Goal: Task Accomplishment & Management: Complete application form

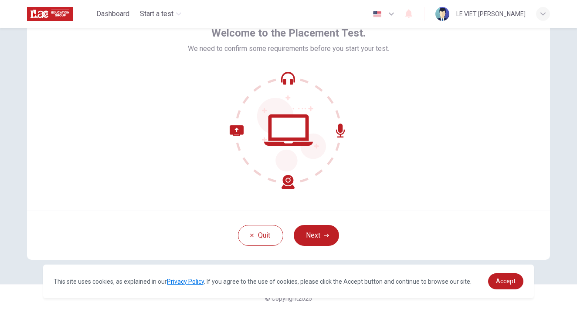
scroll to position [51, 0]
click at [546, 15] on div "button" at bounding box center [543, 14] width 14 height 14
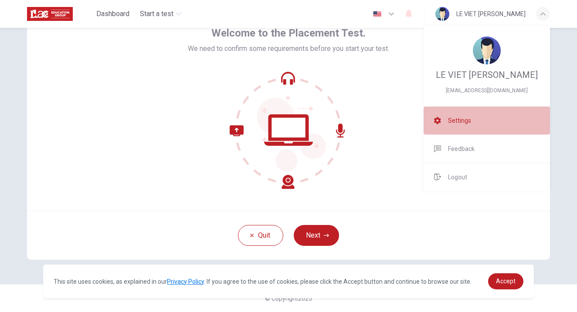
click at [461, 120] on span "Settings" at bounding box center [459, 120] width 23 height 10
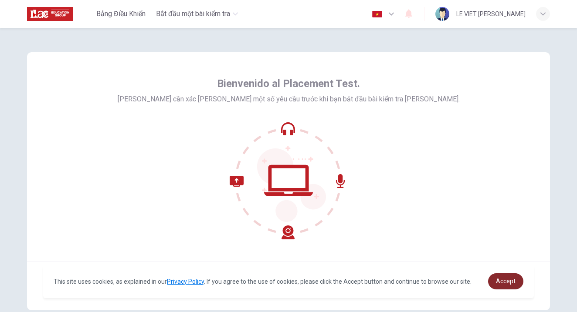
click at [503, 280] on span "Accept" at bounding box center [506, 281] width 20 height 7
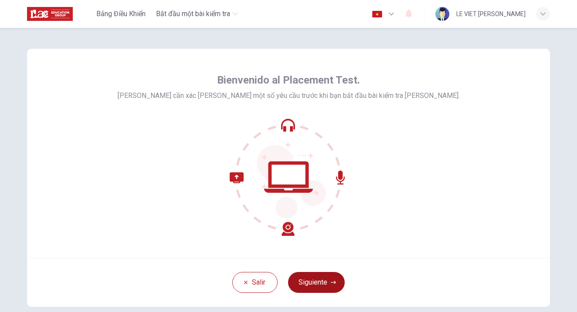
scroll to position [5, 0]
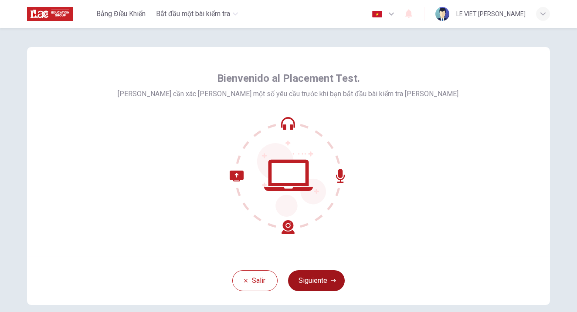
click at [319, 282] on button "Siguiente" at bounding box center [316, 281] width 57 height 21
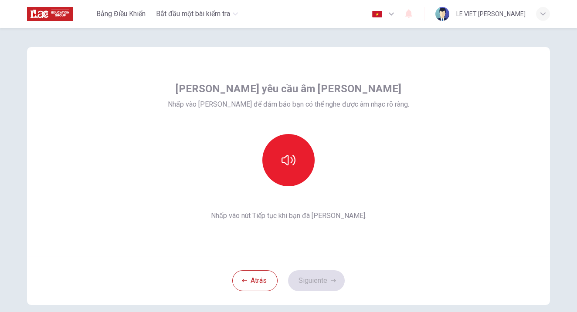
click at [470, 178] on div "[PERSON_NAME] yêu cầu âm [PERSON_NAME] Nhấp vào [PERSON_NAME] để đảm bảo bạn có…" at bounding box center [288, 151] width 523 height 209
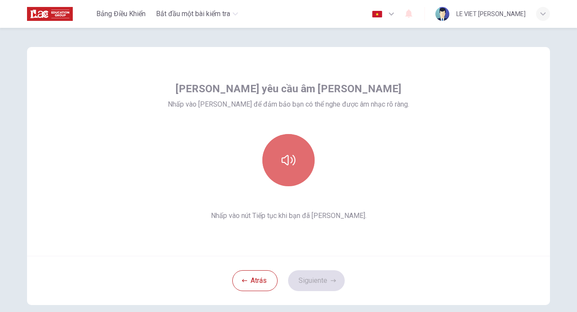
click at [288, 168] on button "button" at bounding box center [288, 160] width 52 height 52
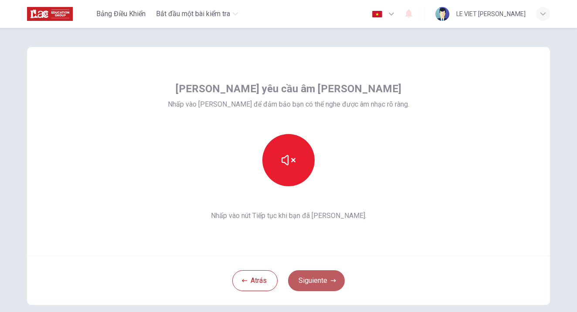
click at [315, 285] on button "Siguiente" at bounding box center [316, 281] width 57 height 21
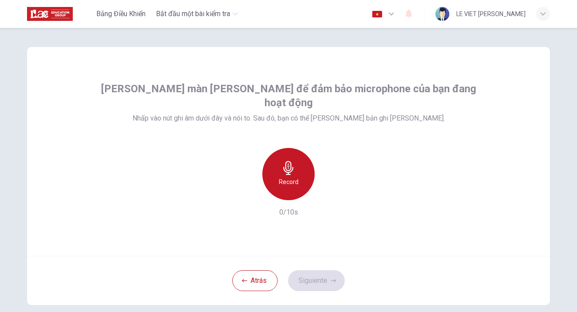
click at [294, 177] on h6 "Record" at bounding box center [289, 182] width 20 height 10
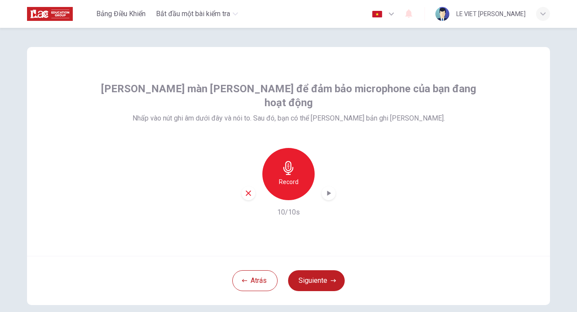
click at [330, 189] on icon "button" at bounding box center [328, 193] width 9 height 9
click at [330, 190] on icon "button" at bounding box center [328, 193] width 6 height 7
click at [309, 283] on button "Siguiente" at bounding box center [316, 281] width 57 height 21
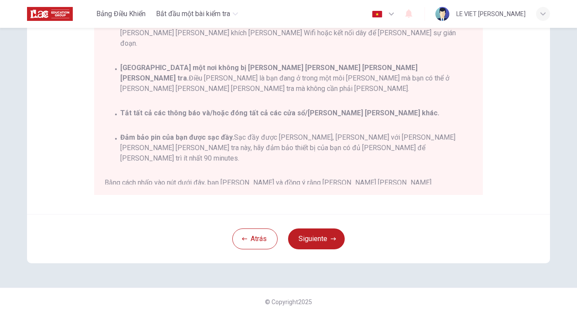
scroll to position [172, 0]
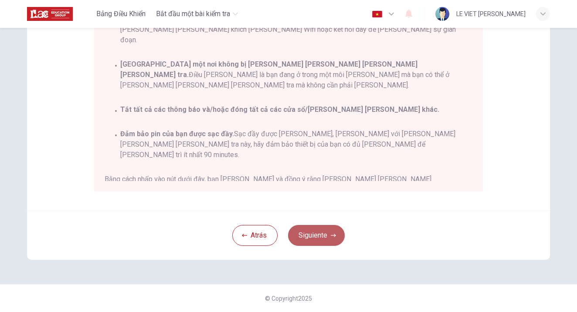
click at [318, 235] on button "Siguiente" at bounding box center [316, 235] width 57 height 21
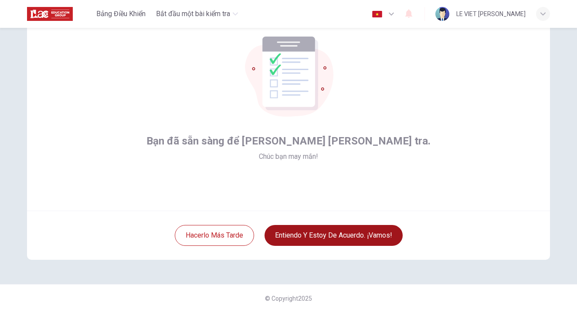
scroll to position [51, 0]
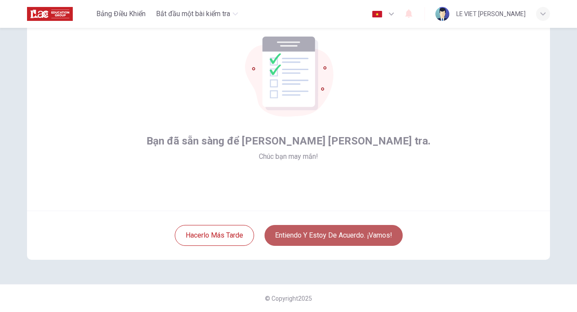
click at [309, 239] on button "Entiendo y estoy de acuerdo. ¡Vamos!" at bounding box center [333, 235] width 138 height 21
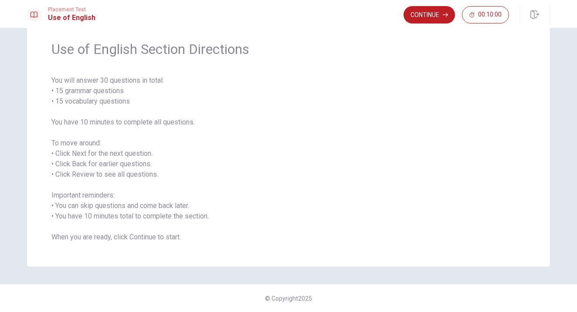
scroll to position [23, 0]
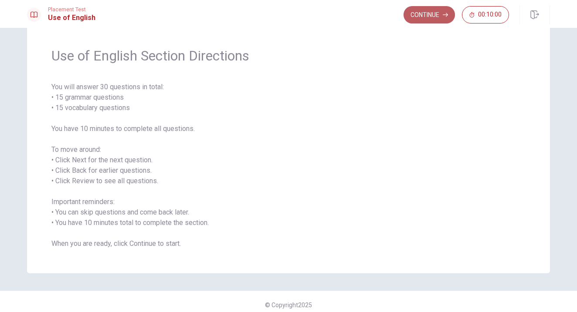
click at [432, 20] on button "Continue" at bounding box center [428, 14] width 51 height 17
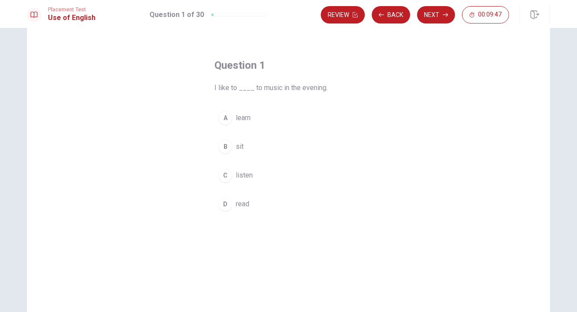
click at [224, 176] on div "C" at bounding box center [225, 176] width 14 height 14
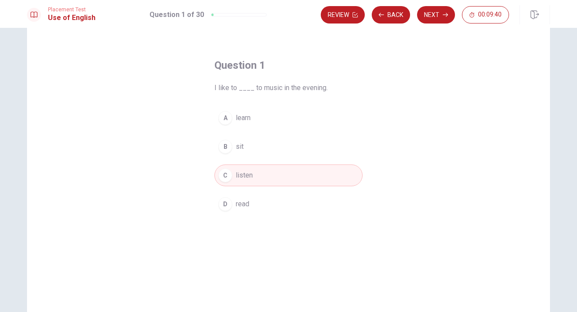
click at [246, 182] on button "C listen" at bounding box center [288, 176] width 148 height 22
click at [426, 16] on button "Next" at bounding box center [436, 14] width 38 height 17
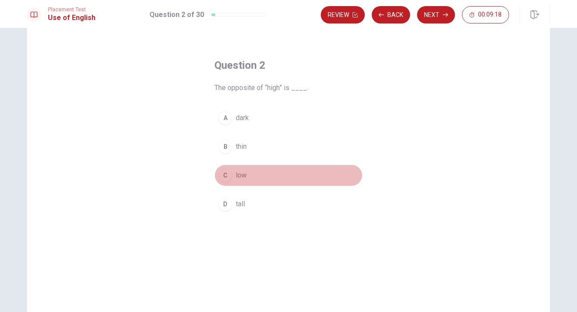
click at [241, 178] on span "low" at bounding box center [241, 175] width 11 height 10
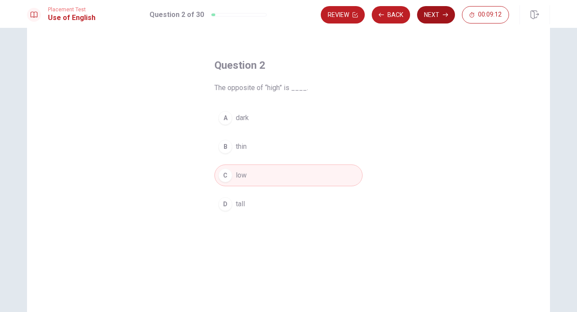
click at [434, 18] on button "Next" at bounding box center [436, 14] width 38 height 17
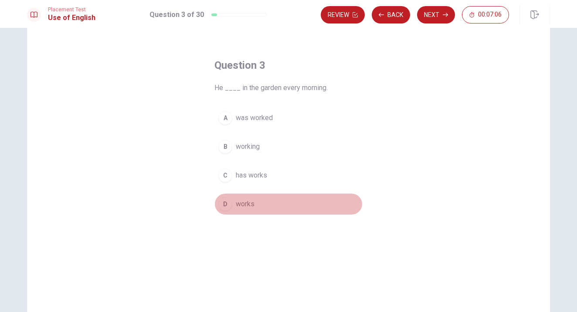
click at [231, 201] on button "D works" at bounding box center [288, 204] width 148 height 22
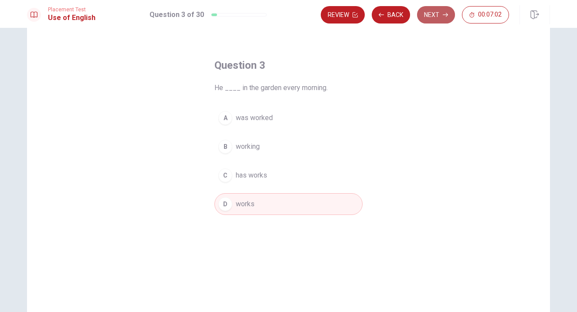
click at [440, 17] on button "Next" at bounding box center [436, 14] width 38 height 17
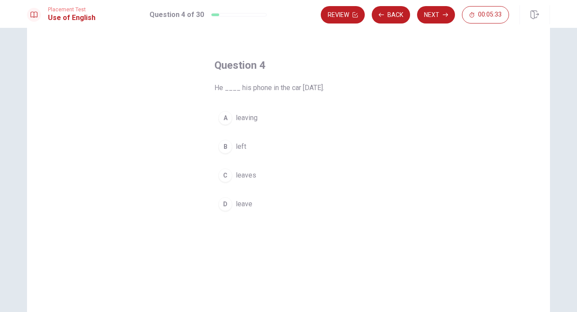
scroll to position [24, 0]
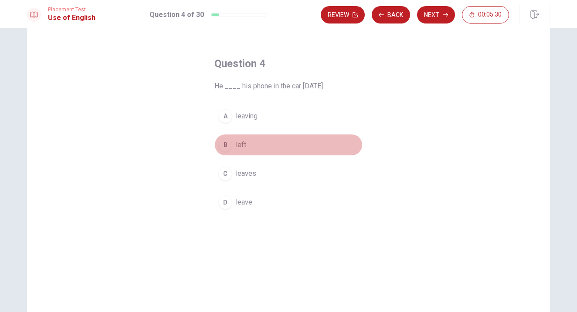
click at [238, 146] on span "left" at bounding box center [241, 145] width 10 height 10
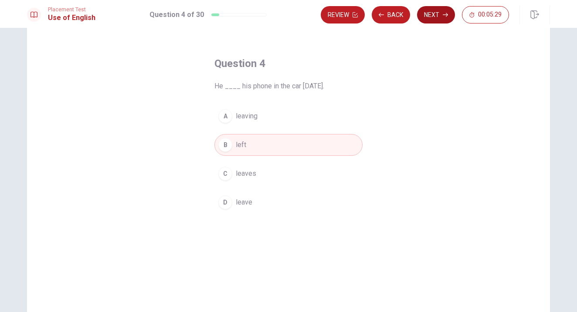
click at [430, 16] on button "Next" at bounding box center [436, 14] width 38 height 17
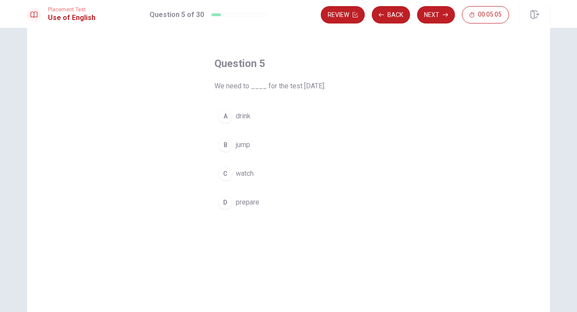
click at [248, 203] on span "prepare" at bounding box center [248, 202] width 24 height 10
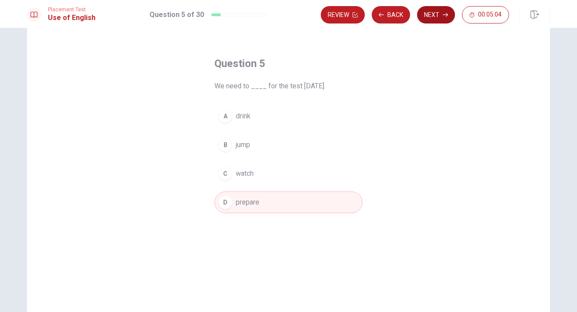
click at [433, 15] on button "Next" at bounding box center [436, 14] width 38 height 17
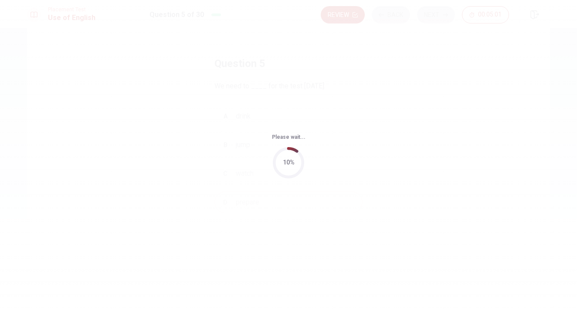
scroll to position [0, 0]
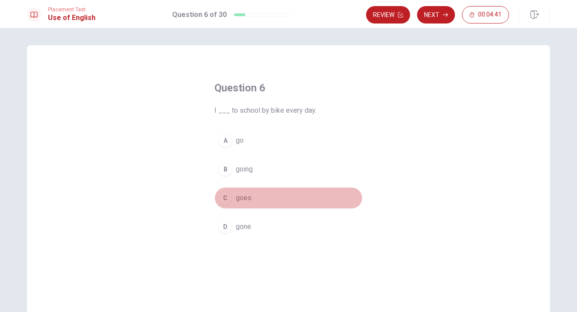
click at [248, 200] on span "goes" at bounding box center [244, 198] width 16 height 10
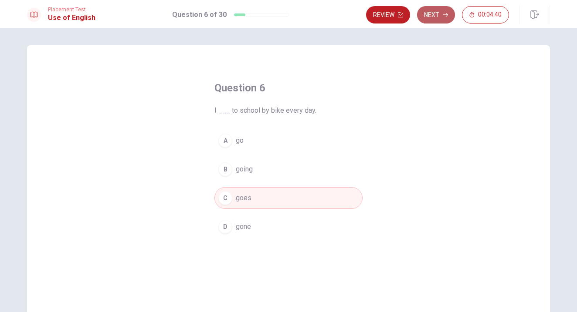
click at [435, 17] on button "Next" at bounding box center [436, 14] width 38 height 17
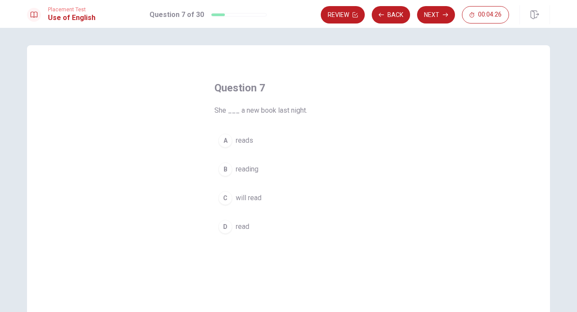
scroll to position [2, 0]
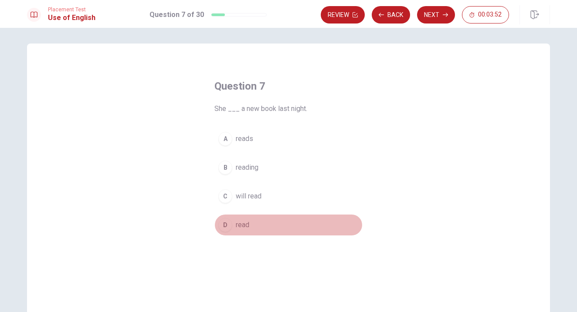
click at [244, 229] on span "read" at bounding box center [243, 225] width 14 height 10
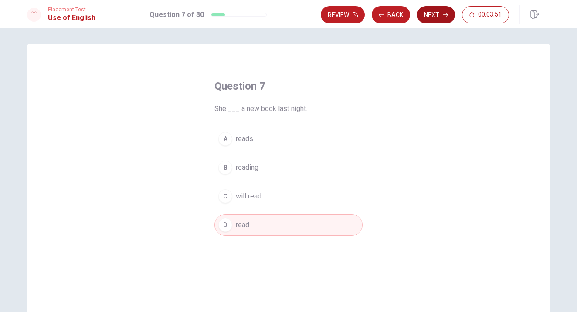
click at [430, 20] on button "Next" at bounding box center [436, 14] width 38 height 17
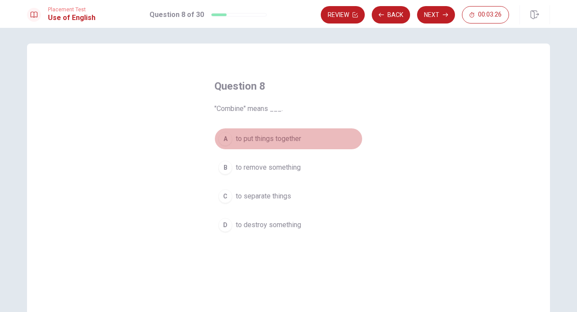
click at [227, 137] on div "A" at bounding box center [225, 139] width 14 height 14
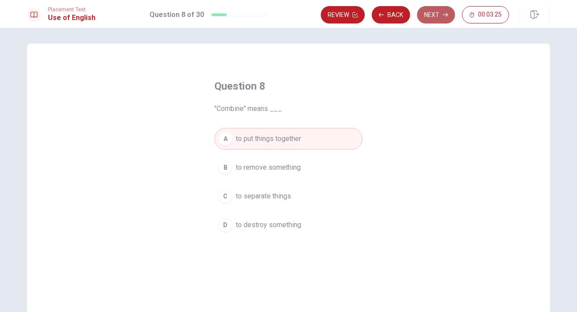
click at [437, 14] on button "Next" at bounding box center [436, 14] width 38 height 17
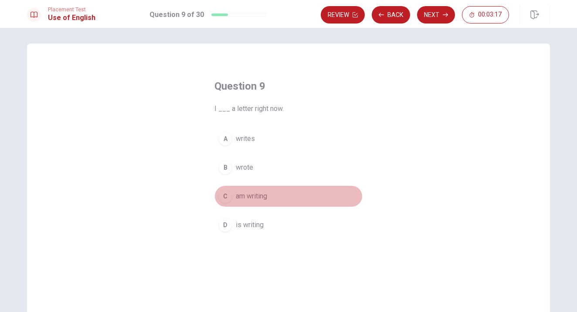
click at [227, 197] on div "C" at bounding box center [225, 197] width 14 height 14
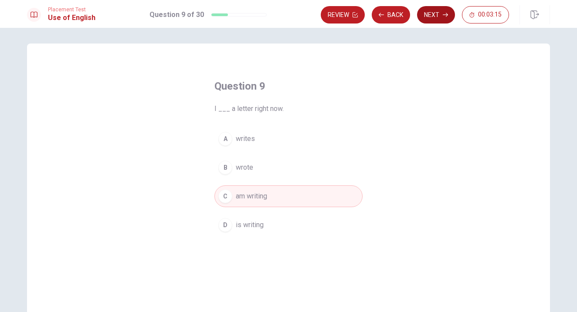
click at [427, 15] on button "Next" at bounding box center [436, 14] width 38 height 17
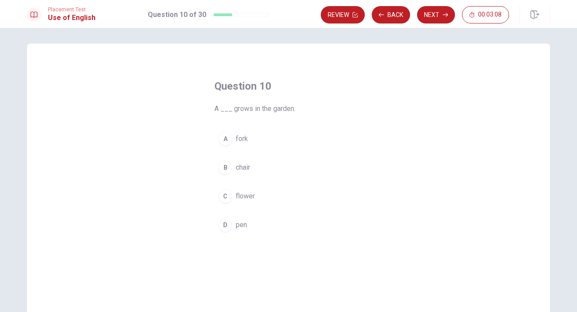
click at [245, 198] on span "flower" at bounding box center [245, 196] width 19 height 10
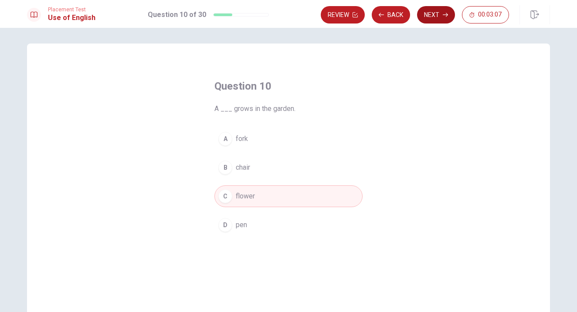
click at [435, 10] on button "Next" at bounding box center [436, 14] width 38 height 17
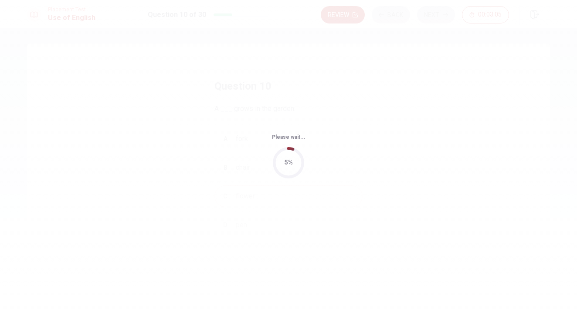
scroll to position [0, 0]
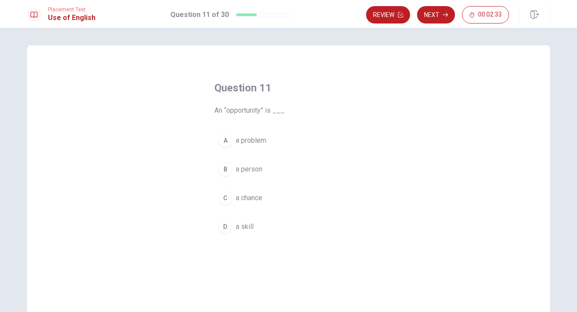
click at [243, 197] on span "a chance" at bounding box center [249, 198] width 27 height 10
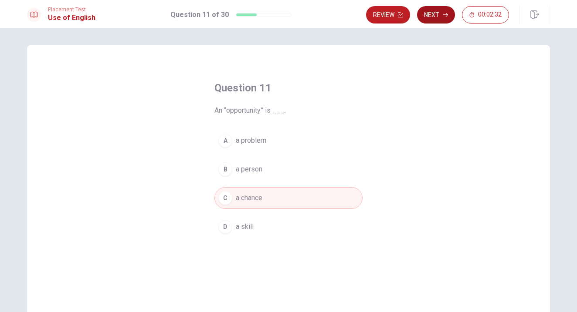
click at [437, 14] on button "Next" at bounding box center [436, 14] width 38 height 17
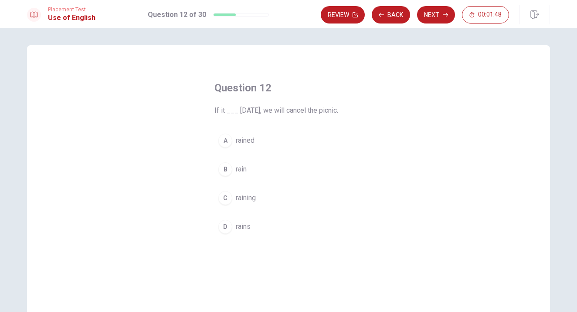
click at [233, 171] on button "B rain" at bounding box center [288, 170] width 148 height 22
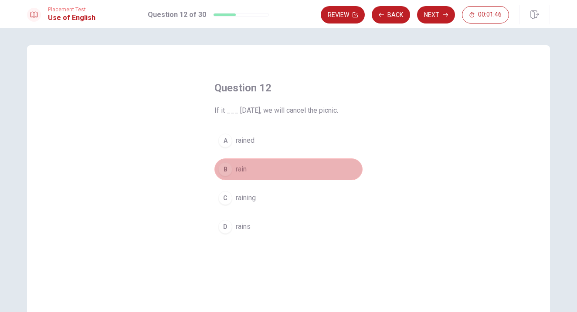
click at [255, 170] on button "B rain" at bounding box center [288, 170] width 148 height 22
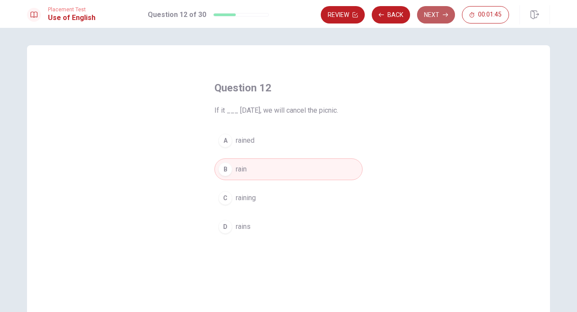
click at [440, 12] on button "Next" at bounding box center [436, 14] width 38 height 17
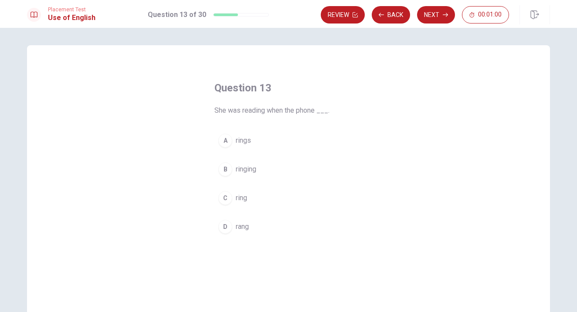
click at [233, 221] on button "D rang" at bounding box center [288, 227] width 148 height 22
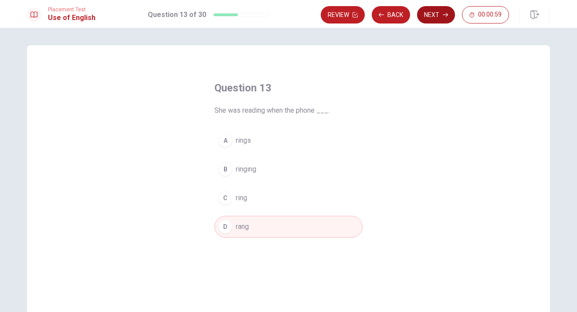
click at [435, 16] on button "Next" at bounding box center [436, 14] width 38 height 17
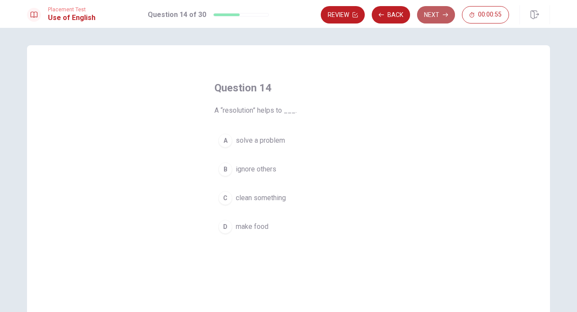
click at [435, 16] on button "Next" at bounding box center [436, 14] width 38 height 17
click at [228, 227] on div "D" at bounding box center [225, 227] width 14 height 14
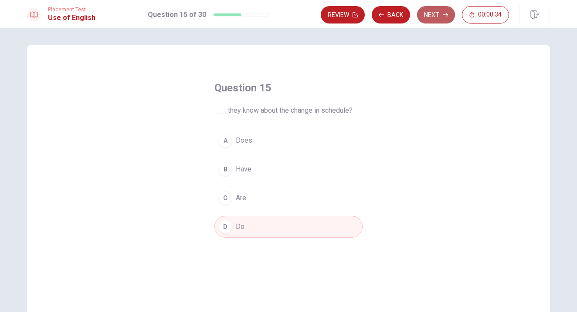
click at [433, 10] on button "Next" at bounding box center [436, 14] width 38 height 17
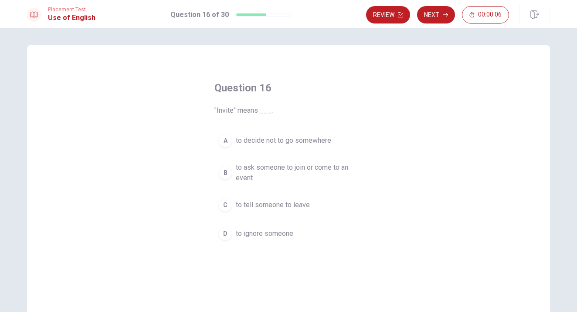
click at [240, 169] on span "to ask someone to join or come to an event" at bounding box center [297, 173] width 123 height 21
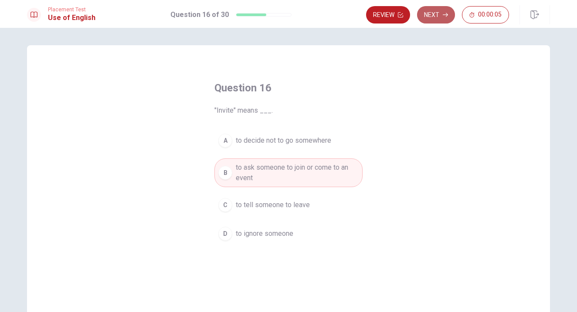
click at [433, 20] on button "Next" at bounding box center [436, 14] width 38 height 17
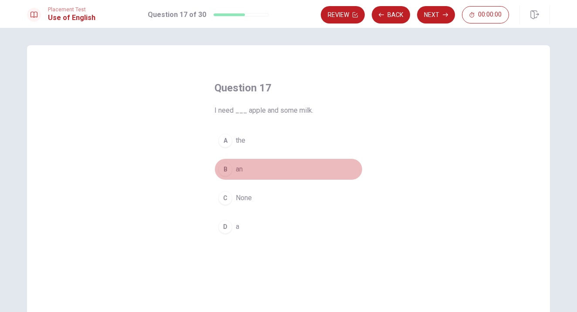
click at [234, 171] on button "B an" at bounding box center [288, 170] width 148 height 22
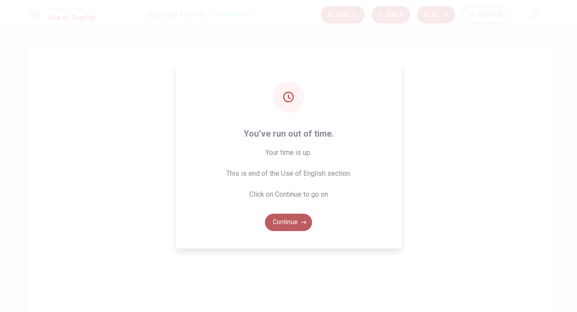
click at [288, 223] on button "Continue" at bounding box center [288, 222] width 47 height 17
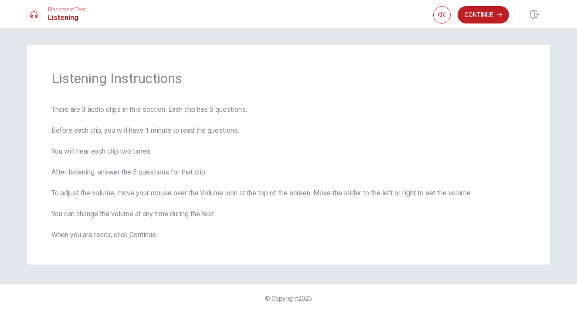
click at [422, 68] on div "Listening Instructions There are 3 audio clips in this section. Each clip has 5…" at bounding box center [288, 155] width 523 height 220
click at [474, 17] on button "Continue" at bounding box center [482, 14] width 51 height 17
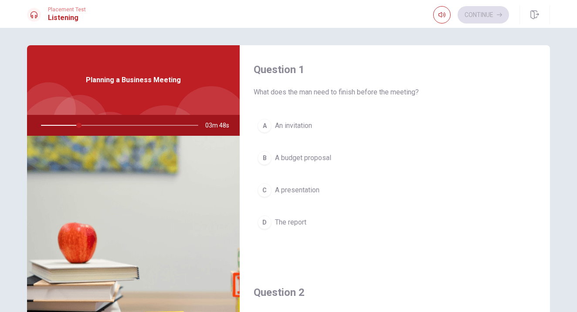
click at [83, 126] on div at bounding box center [117, 125] width 175 height 21
click at [265, 223] on div "D" at bounding box center [264, 223] width 14 height 14
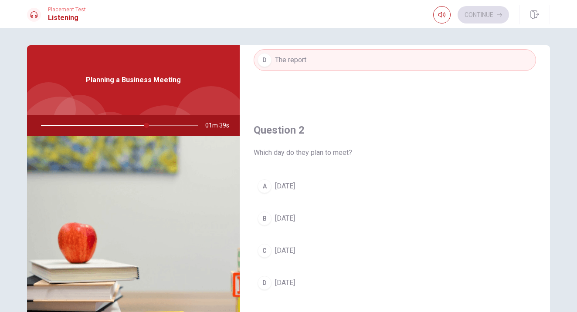
scroll to position [169, 0]
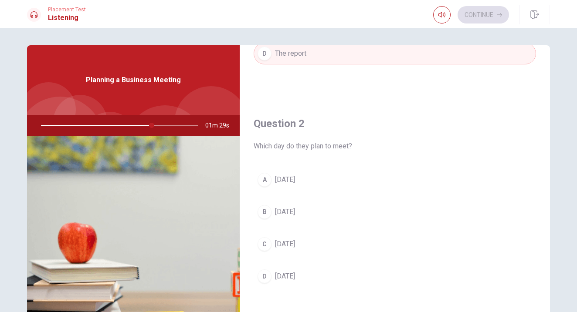
click at [287, 211] on span "[DATE]" at bounding box center [285, 212] width 20 height 10
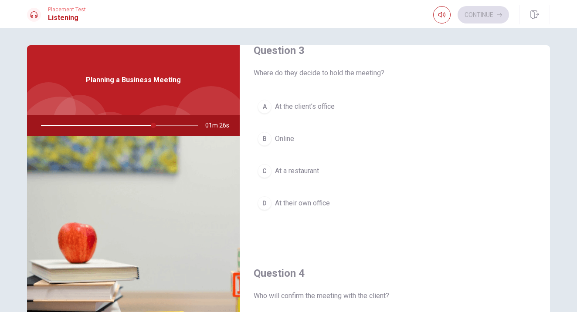
scroll to position [464, 0]
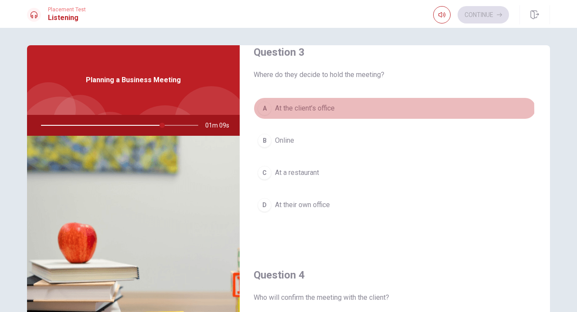
click at [285, 112] on span "At the client’s office" at bounding box center [305, 108] width 60 height 10
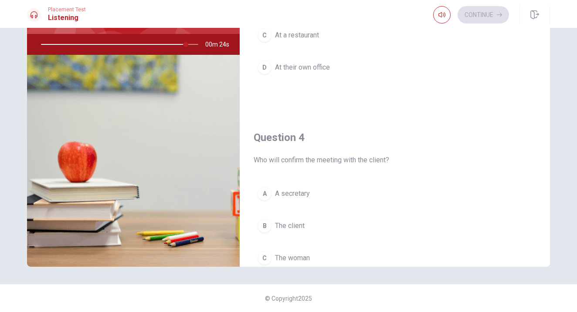
scroll to position [610, 0]
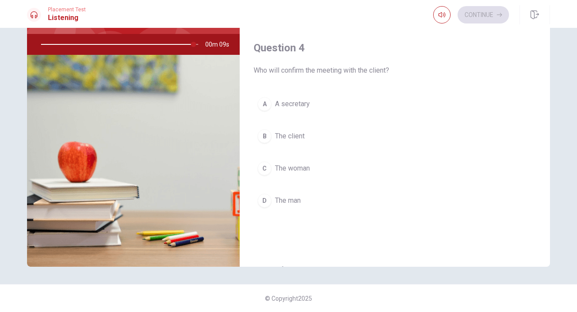
click at [265, 105] on div "A" at bounding box center [264, 104] width 14 height 14
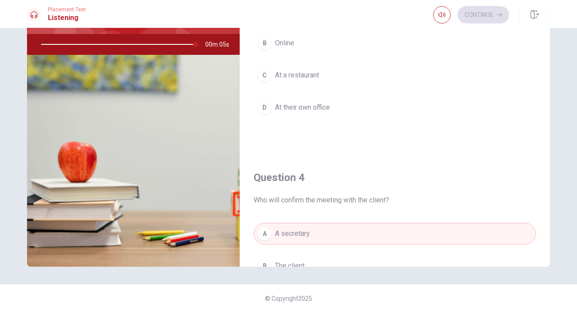
scroll to position [813, 0]
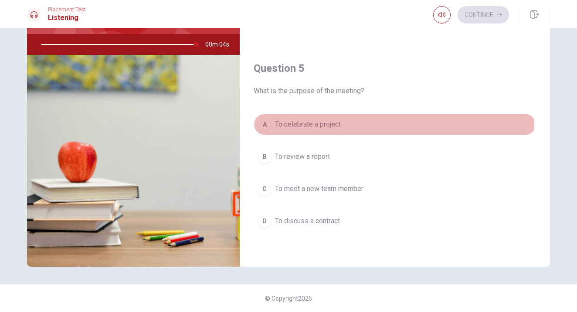
click at [266, 125] on div "A" at bounding box center [264, 125] width 14 height 14
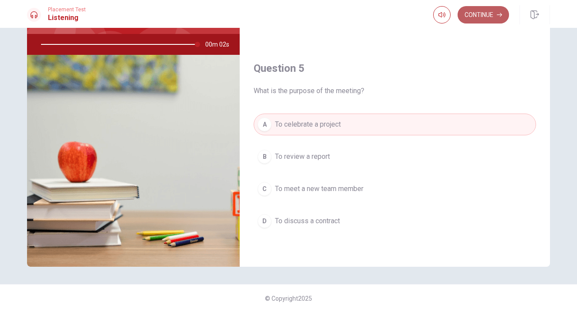
click at [481, 13] on button "Continue" at bounding box center [482, 14] width 51 height 17
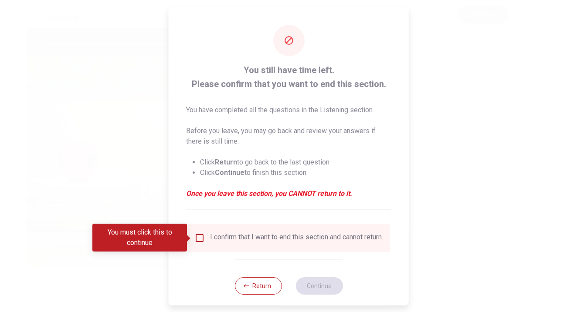
type input "0"
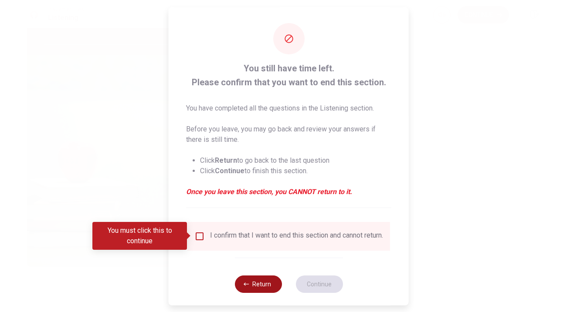
click at [261, 291] on button "Return" at bounding box center [257, 283] width 47 height 17
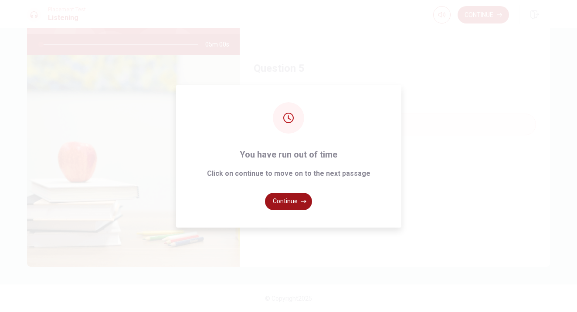
click at [292, 202] on button "Continue" at bounding box center [288, 201] width 47 height 17
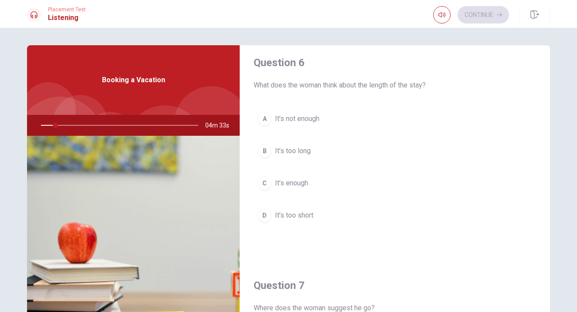
scroll to position [9, 0]
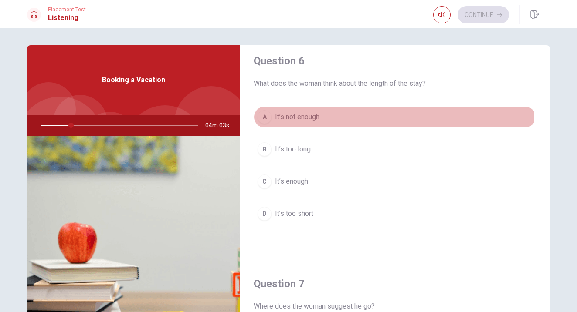
click at [291, 117] on span "It’s not enough" at bounding box center [297, 117] width 44 height 10
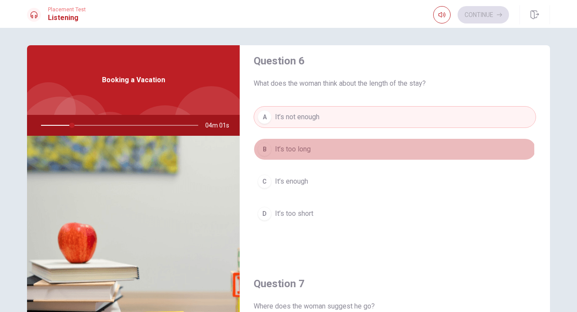
click at [285, 151] on span "It’s too long" at bounding box center [293, 149] width 36 height 10
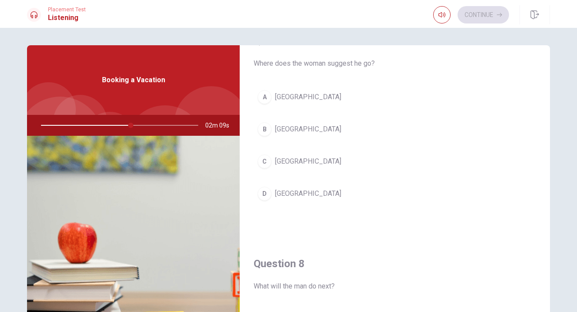
scroll to position [241, 0]
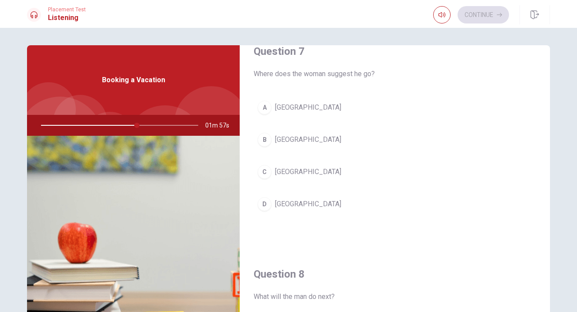
click at [281, 137] on span "[GEOGRAPHIC_DATA]" at bounding box center [308, 140] width 66 height 10
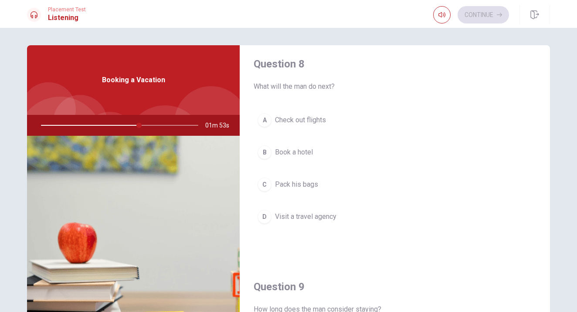
scroll to position [454, 0]
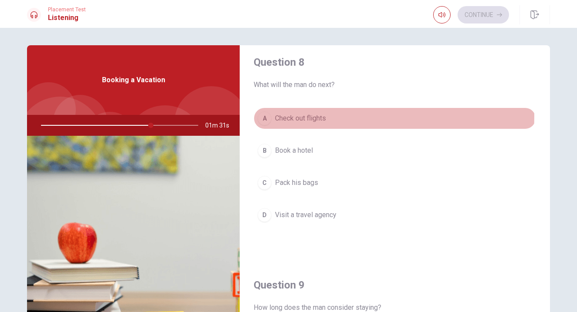
click at [281, 116] on span "Check out flights" at bounding box center [300, 118] width 51 height 10
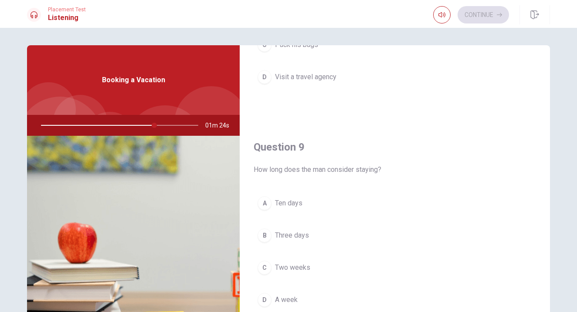
scroll to position [593, 0]
click at [95, 129] on div at bounding box center [117, 125] width 175 height 21
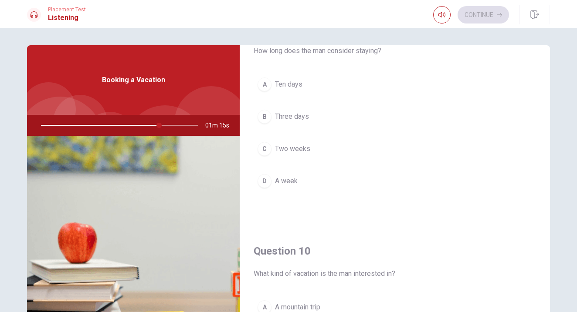
scroll to position [672, 0]
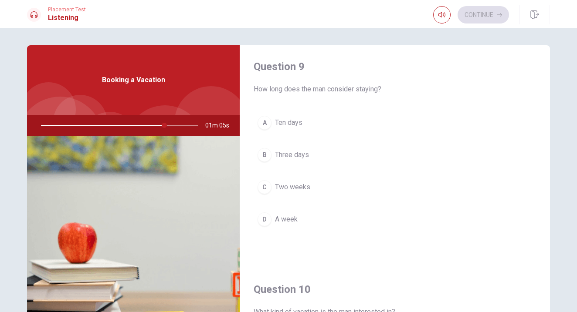
click at [281, 221] on span "A week" at bounding box center [286, 219] width 23 height 10
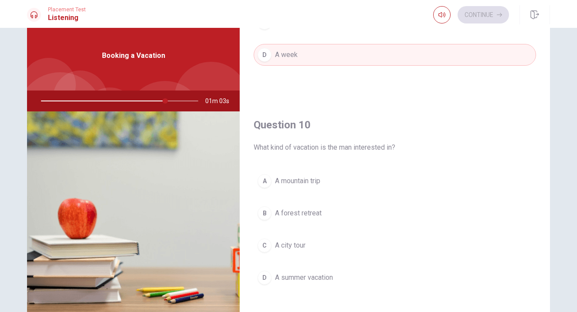
scroll to position [44, 0]
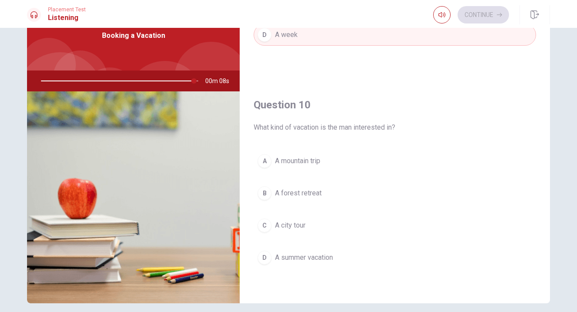
click at [315, 260] on span "A summer vacation" at bounding box center [304, 258] width 58 height 10
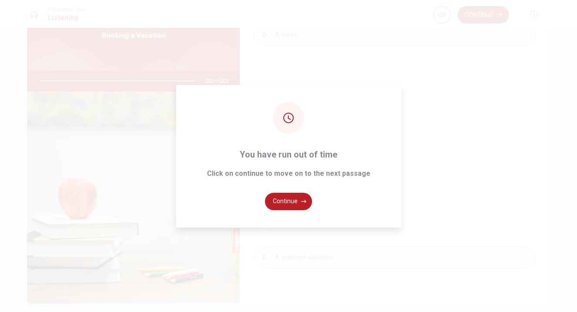
type input "0"
click at [277, 206] on button "Continue" at bounding box center [288, 201] width 47 height 17
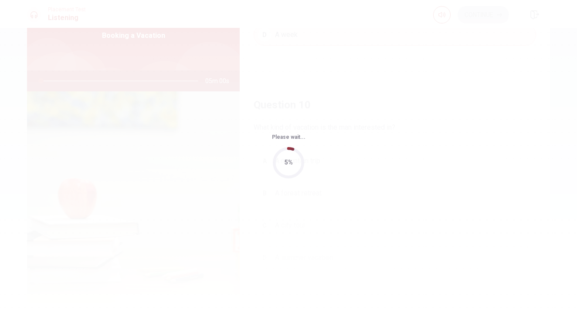
scroll to position [0, 0]
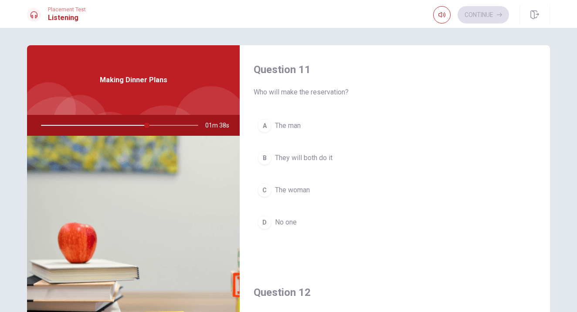
click at [287, 126] on span "The man" at bounding box center [288, 126] width 26 height 10
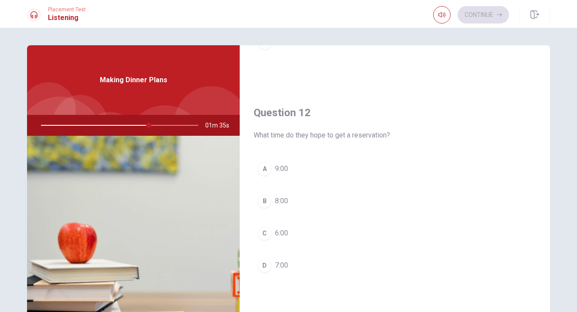
scroll to position [182, 0]
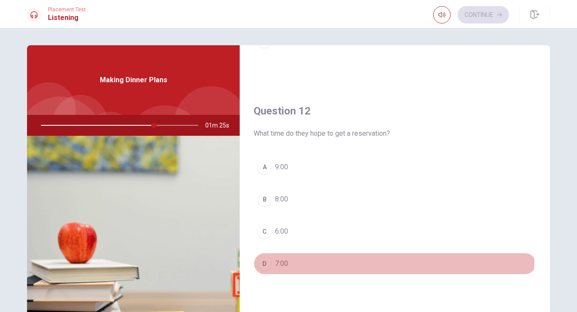
click at [277, 263] on span "7:00" at bounding box center [281, 264] width 13 height 10
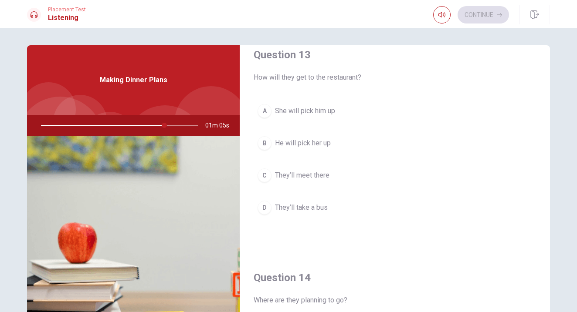
scroll to position [479, 0]
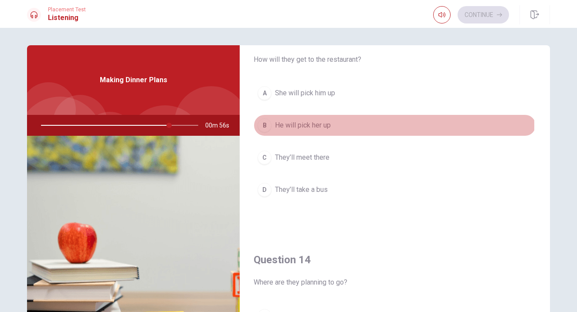
click at [266, 126] on div "B" at bounding box center [264, 126] width 14 height 14
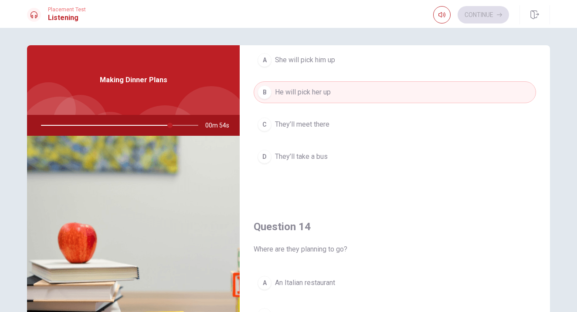
scroll to position [528, 0]
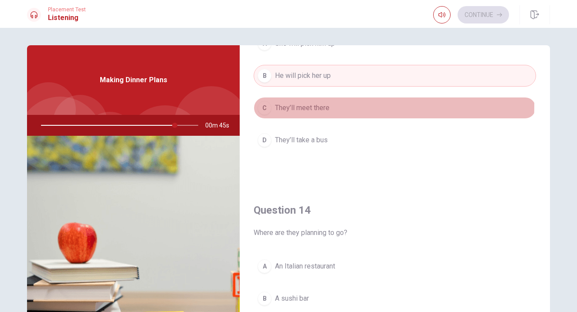
click at [270, 105] on div "C" at bounding box center [264, 108] width 14 height 14
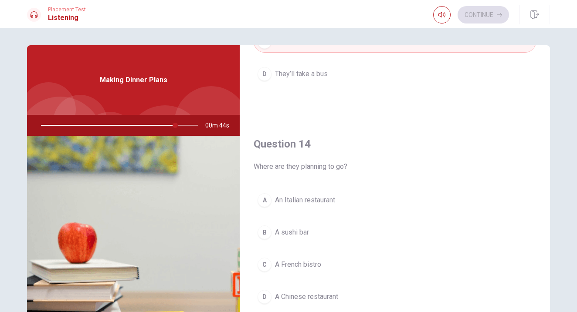
scroll to position [629, 0]
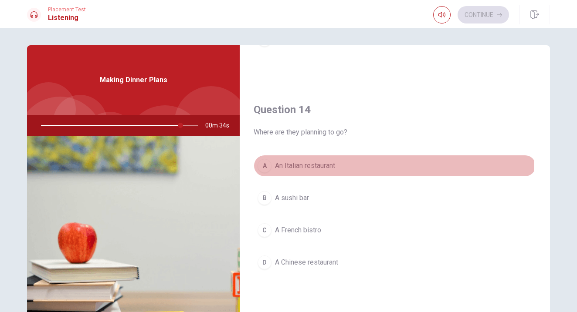
click at [307, 168] on span "An Italian restaurant" at bounding box center [305, 166] width 60 height 10
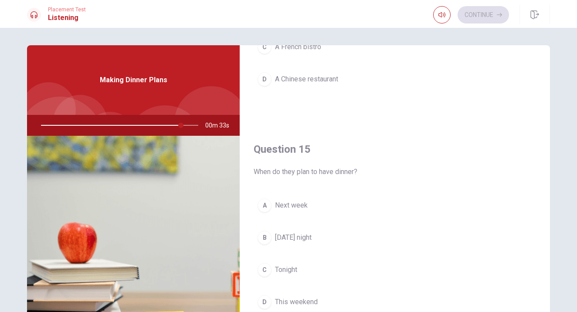
scroll to position [80, 0]
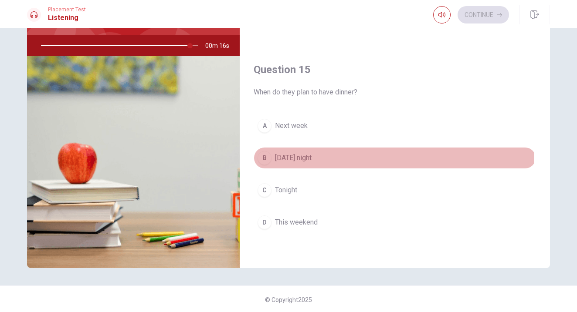
click at [292, 160] on span "[DATE] night" at bounding box center [293, 158] width 37 height 10
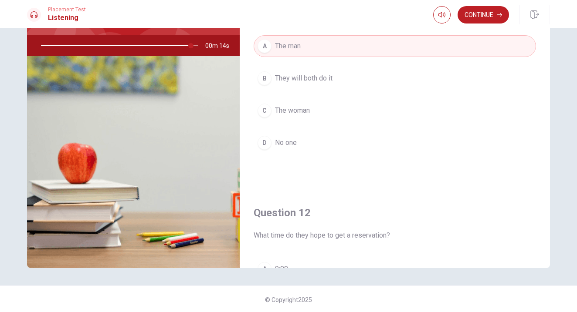
scroll to position [0, 0]
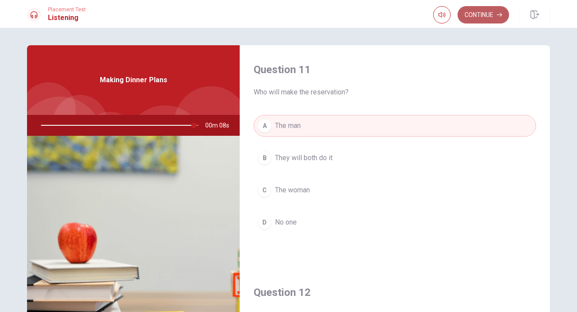
click at [484, 17] on button "Continue" at bounding box center [482, 14] width 51 height 17
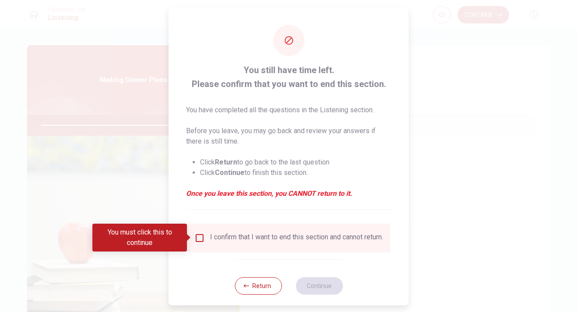
click at [247, 288] on icon "button" at bounding box center [246, 285] width 5 height 5
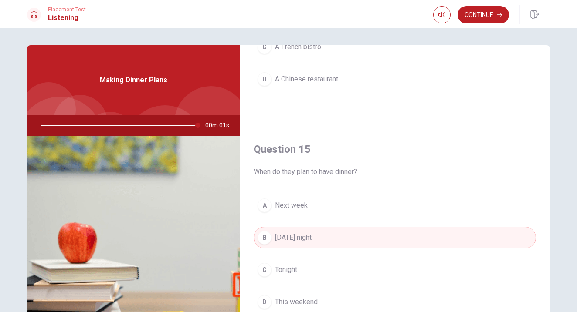
scroll to position [81, 0]
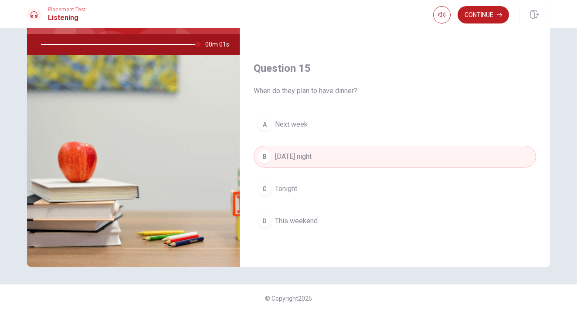
type input "0"
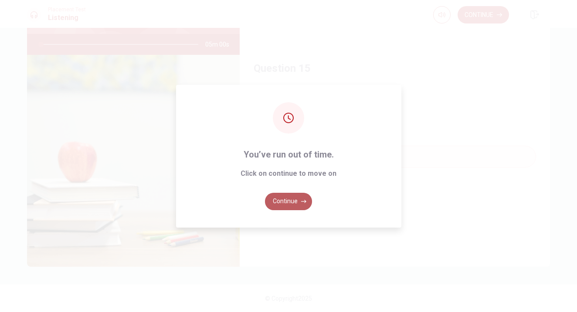
click at [294, 200] on button "Continue" at bounding box center [288, 201] width 47 height 17
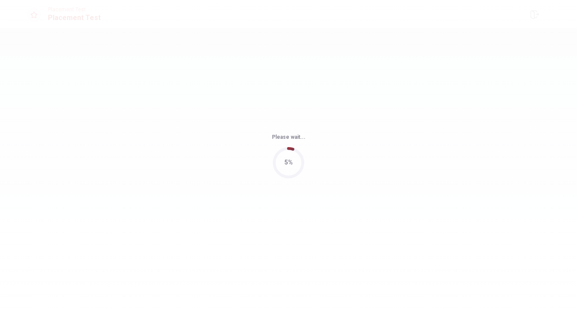
scroll to position [0, 0]
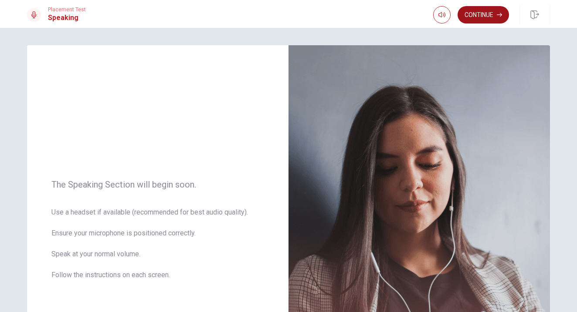
click at [490, 11] on button "Continue" at bounding box center [482, 14] width 51 height 17
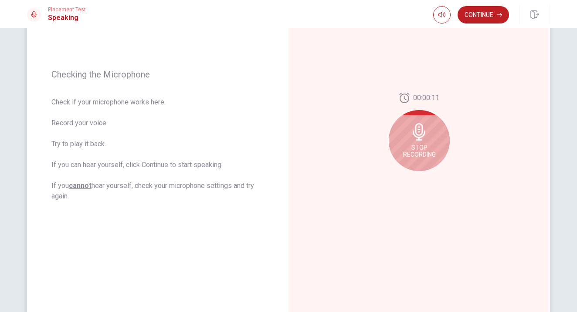
scroll to position [98, 0]
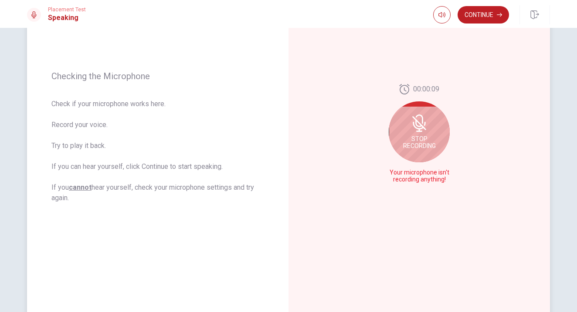
click at [414, 144] on span "Stop Recording" at bounding box center [419, 142] width 33 height 14
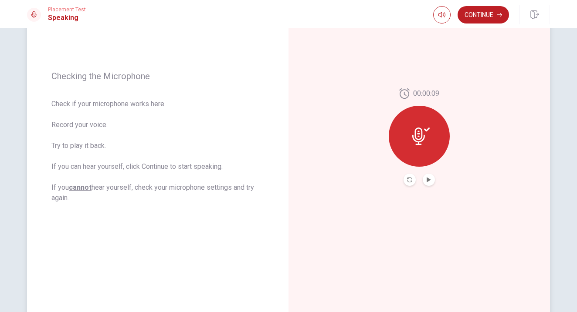
click at [421, 142] on icon at bounding box center [418, 136] width 13 height 17
click at [427, 182] on icon "Play Audio" at bounding box center [429, 179] width 4 height 5
click at [421, 139] on icon at bounding box center [420, 136] width 17 height 17
click at [430, 182] on icon "Pause Audio" at bounding box center [428, 179] width 5 height 5
click at [407, 181] on icon "Record Again" at bounding box center [409, 179] width 5 height 5
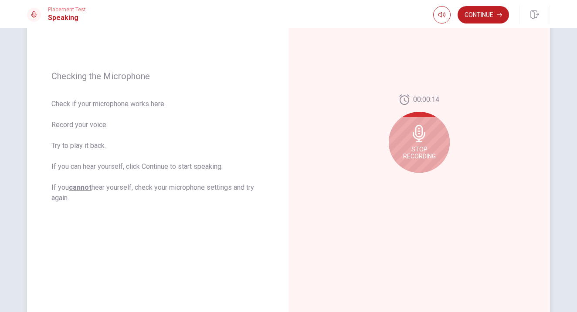
click at [419, 143] on div "Stop Recording" at bounding box center [419, 142] width 61 height 61
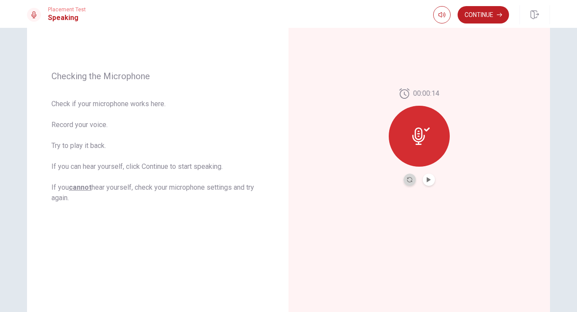
click at [409, 182] on button "Record Again" at bounding box center [409, 180] width 12 height 12
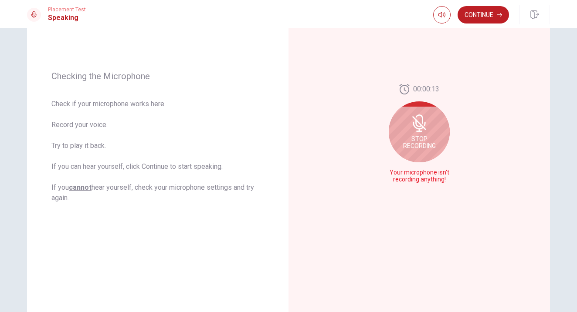
click at [433, 238] on div "00:00:13 Stop Recording Your microphone isn't recording anything!" at bounding box center [418, 137] width 261 height 380
click at [416, 136] on span "Stop Recording" at bounding box center [419, 142] width 33 height 14
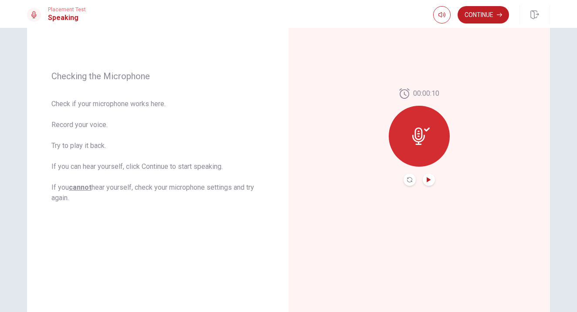
click at [427, 181] on icon "Play Audio" at bounding box center [429, 179] width 4 height 5
click at [422, 133] on icon at bounding box center [420, 136] width 17 height 17
click at [420, 137] on icon at bounding box center [420, 136] width 17 height 17
click at [429, 178] on icon "Play Audio" at bounding box center [428, 179] width 5 height 5
click at [419, 148] on div at bounding box center [419, 136] width 61 height 61
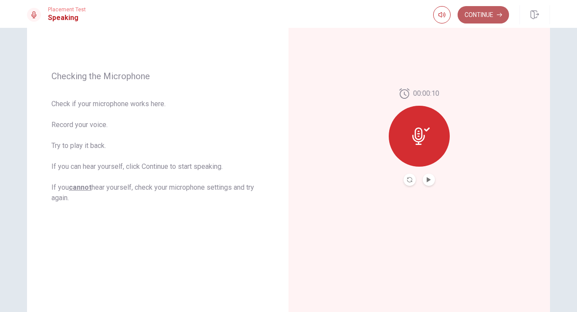
click at [480, 14] on button "Continue" at bounding box center [482, 14] width 51 height 17
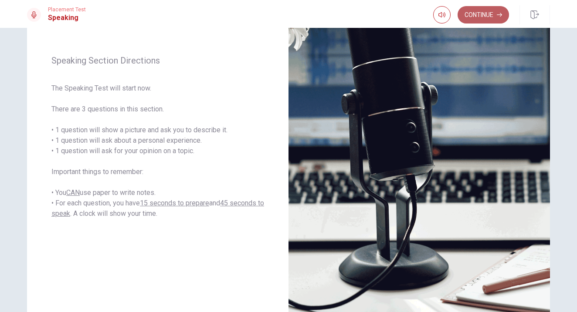
click at [485, 16] on button "Continue" at bounding box center [482, 14] width 51 height 17
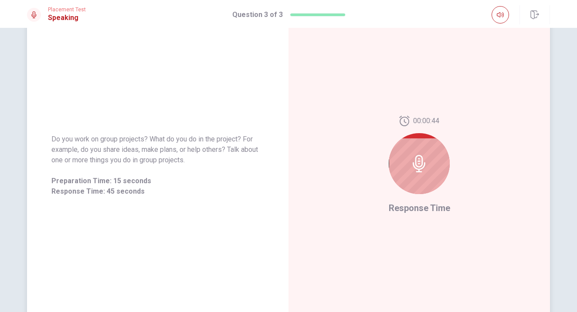
click at [427, 162] on div at bounding box center [419, 163] width 61 height 61
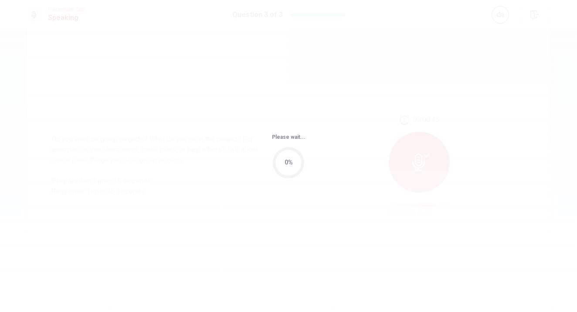
scroll to position [0, 0]
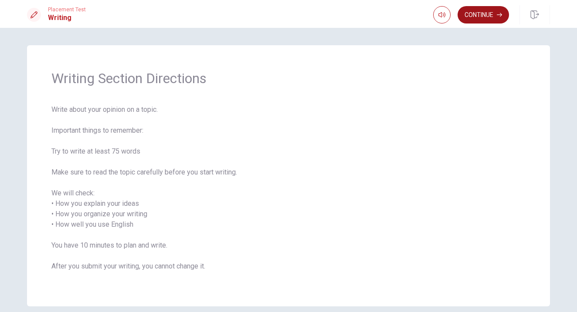
click at [467, 17] on button "Continue" at bounding box center [482, 14] width 51 height 17
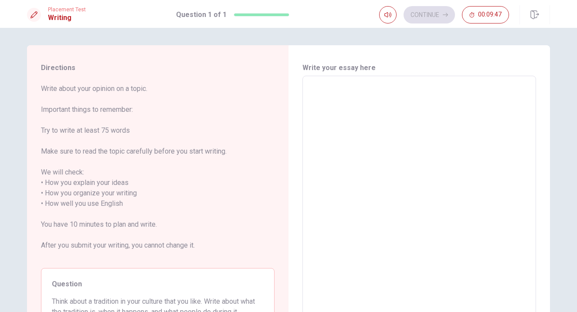
click at [380, 155] on textarea at bounding box center [418, 204] width 221 height 242
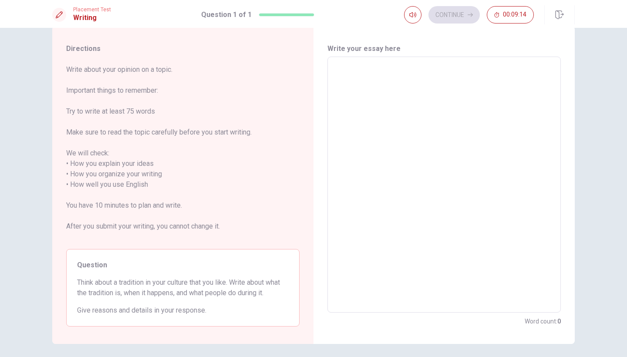
scroll to position [17, 0]
type textarea "k"
type textarea "x"
type textarea "kk"
type textarea "x"
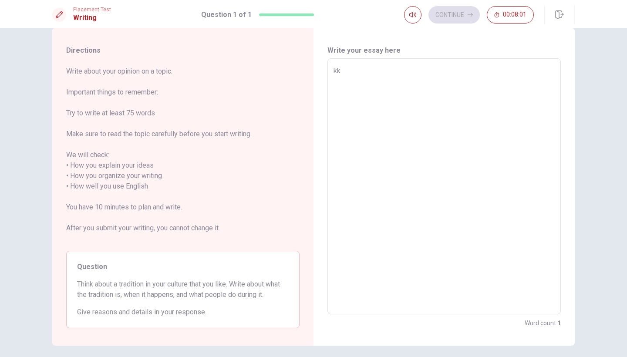
type textarea "k"
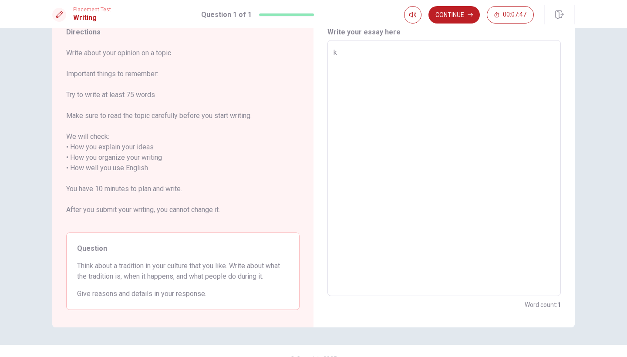
type textarea "x"
type textarea "t"
type textarea "x"
type textarea "i"
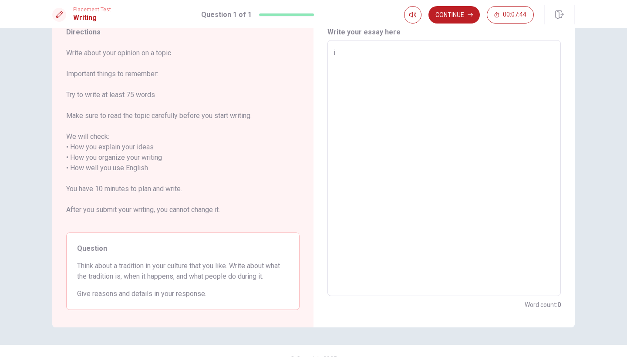
type textarea "x"
type textarea "i"
type textarea "x"
type textarea "i l"
type textarea "x"
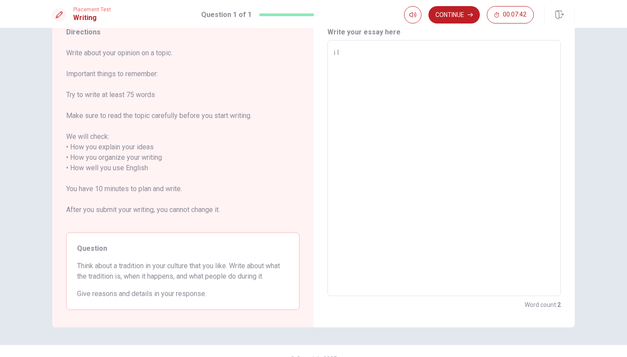
type textarea "i lo"
type textarea "x"
type textarea "i lob"
type textarea "x"
type textarea "i lobe"
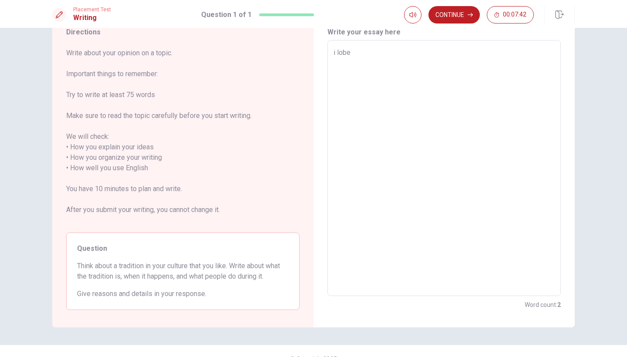
type textarea "x"
type textarea "i lob"
type textarea "x"
type textarea "i lo"
type textarea "x"
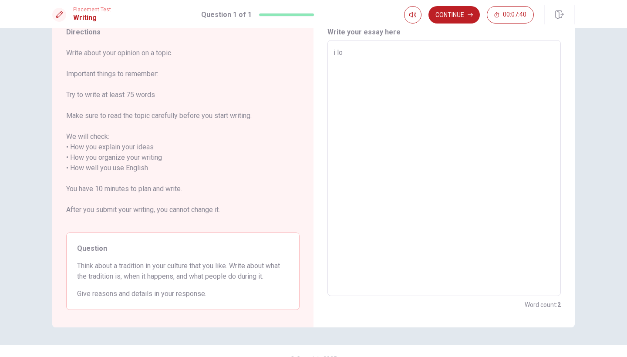
type textarea "i lov"
type textarea "x"
type textarea "i love"
type textarea "x"
type textarea "i love"
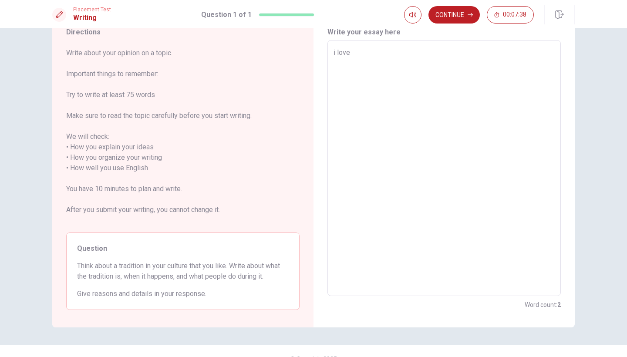
type textarea "x"
type textarea "i love t"
type textarea "x"
type textarea "i love tr"
type textarea "x"
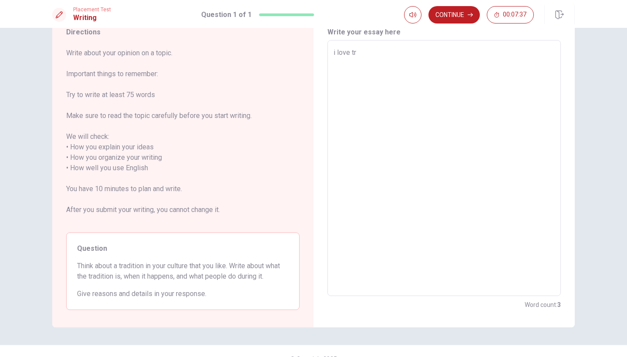
type textarea "i love tra"
type textarea "x"
type textarea "i love trad"
type textarea "x"
type textarea "i love tradi"
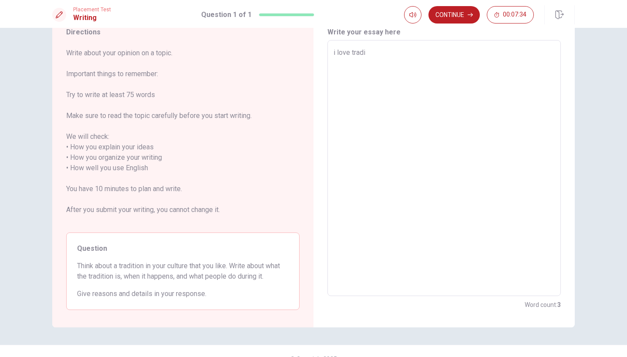
type textarea "x"
type textarea "i love tradit"
type textarea "x"
type textarea "i love traditi"
type textarea "x"
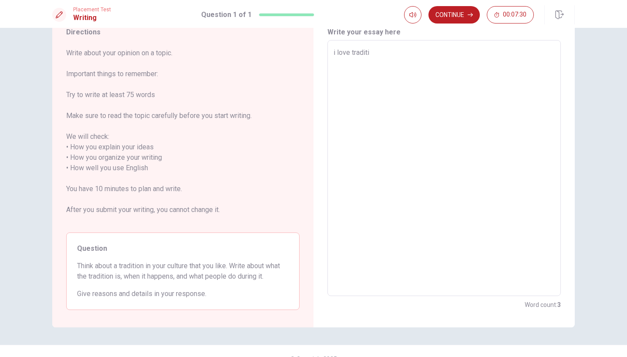
type textarea "i love traditio"
type textarea "x"
type textarea "i love tradition"
type textarea "x"
type textarea "i love traditiona"
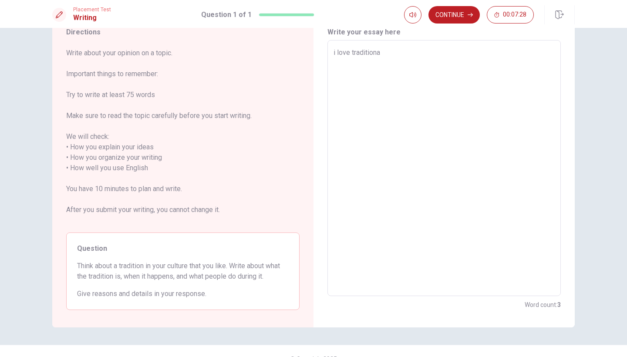
type textarea "x"
type textarea "i love traditional"
type textarea "x"
type textarea "i love traditional"
type textarea "x"
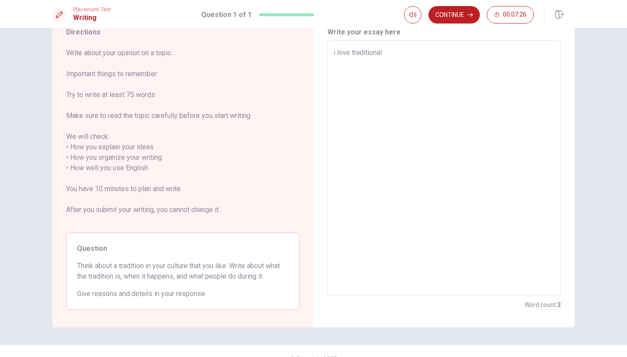
type textarea "i love traditional c"
type textarea "x"
type textarea "i love traditional cu"
type textarea "x"
type textarea "i love traditional cul"
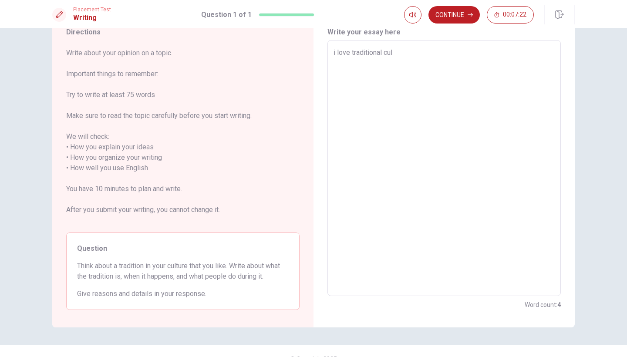
type textarea "x"
type textarea "i love traditional cult"
type textarea "x"
type textarea "i love traditional cultu"
type textarea "x"
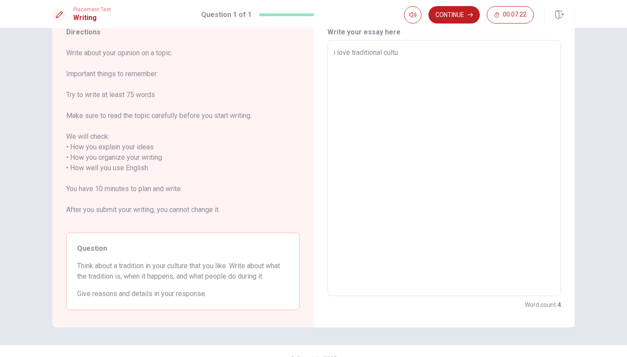
type textarea "i love traditional cultur"
type textarea "x"
type textarea "i love traditional culture"
type textarea "x"
type textarea "i love traditional culture"
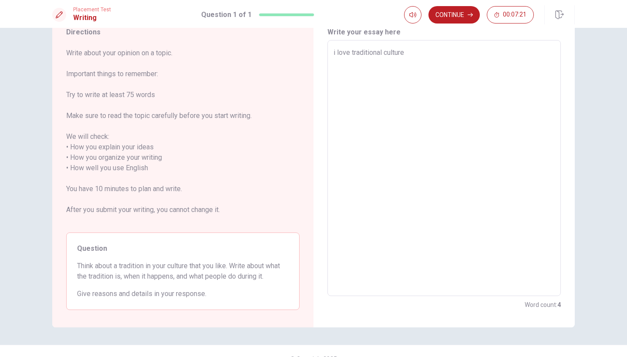
type textarea "x"
type textarea "i love traditional culture b"
type textarea "x"
type textarea "i love traditional culture be"
type textarea "x"
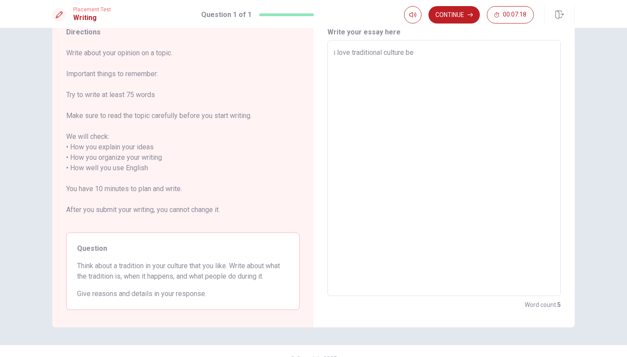
type textarea "i love traditional culture bec"
type textarea "x"
type textarea "i love traditional culture beca"
type textarea "x"
type textarea "i love traditional culture becau"
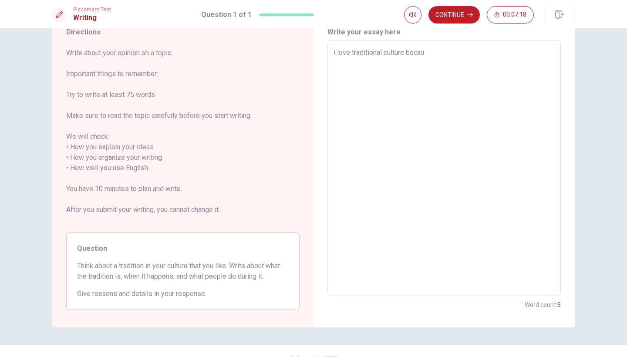
type textarea "x"
type textarea "i love traditional culture becaus"
type textarea "x"
type textarea "i love traditional culture because"
type textarea "x"
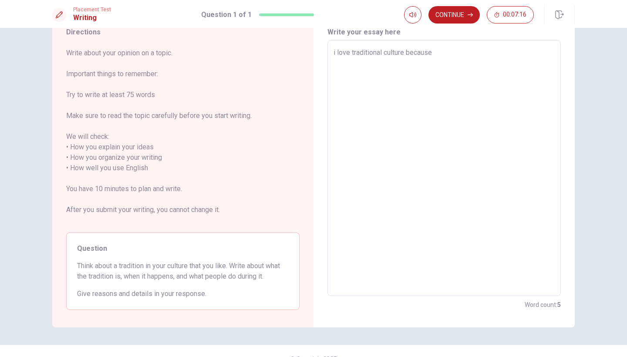
type textarea "i love traditional culture because"
type textarea "x"
type textarea "i love traditional culture because i"
type textarea "x"
type textarea "i love traditional culture because it"
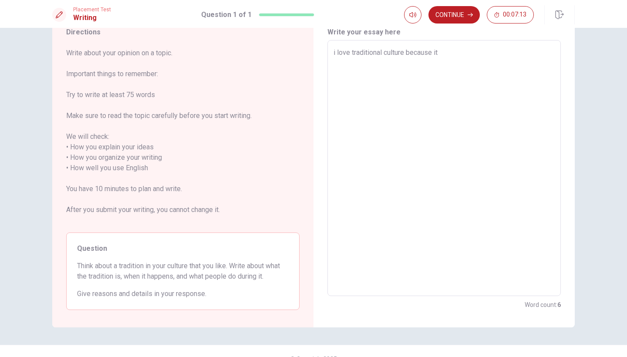
type textarea "x"
type textarea "i love traditional culture because it"
type textarea "x"
type textarea "i love traditional culture because it s"
type textarea "x"
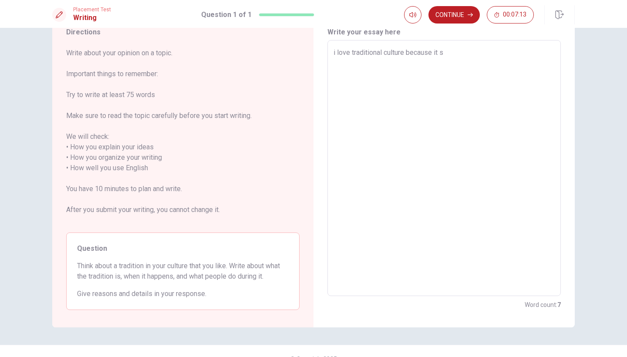
type textarea "i love traditional culture because it sh"
type textarea "x"
type textarea "i love traditional culture because it sho"
type textarea "x"
type textarea "i love traditional culture because it show"
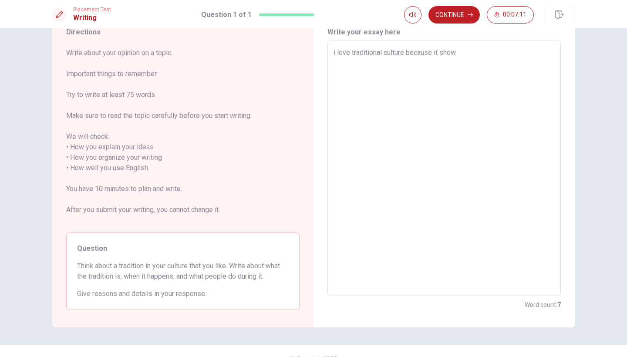
type textarea "x"
type textarea "i love traditional culture because it shows"
type textarea "x"
type textarea "i love traditional culture because it shows"
type textarea "x"
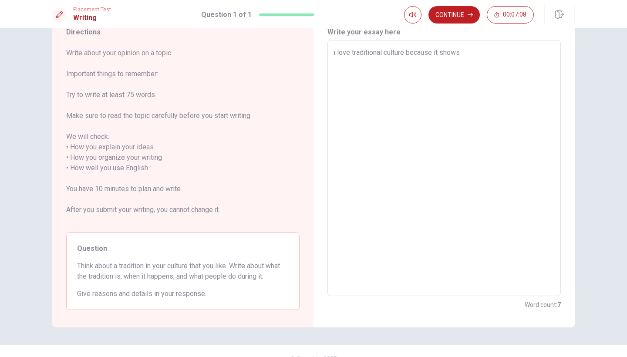
type textarea "i love traditional culture because it shows ư"
type textarea "x"
type textarea "i love traditional culture because it shows ưh"
type textarea "x"
type textarea "i love traditional culture because it shows uhw"
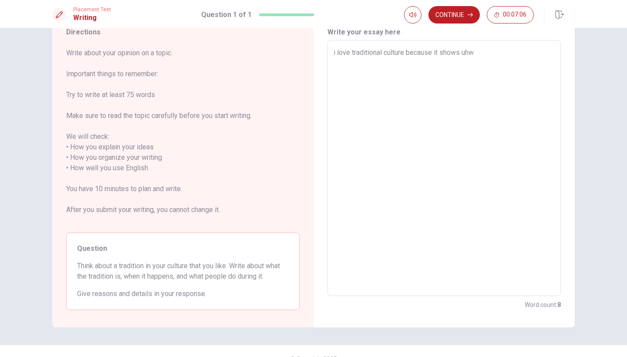
type textarea "x"
type textarea "i love traditional culture because it shows uh"
type textarea "x"
type textarea "i love traditional culture because it shows u"
type textarea "x"
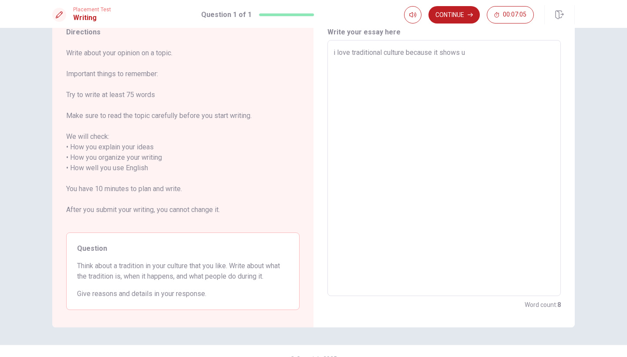
type textarea "i love traditional culture because it shows"
type textarea "x"
type textarea "i love traditional culture because it shows"
type textarea "x"
type textarea "i love traditional culture because it shows"
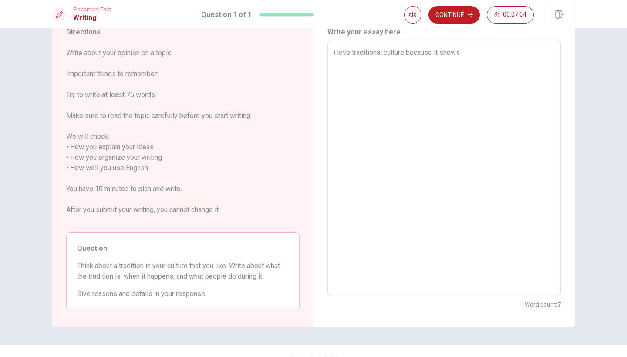
type textarea "x"
type textarea "i love traditional culture because it shows ư"
type textarea "x"
type textarea "i love traditional culture because it shows ưh"
type textarea "x"
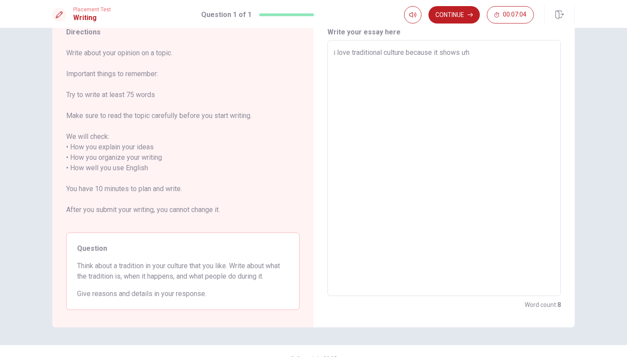
type textarea "i love traditional culture because it shows ưho"
type textarea "x"
type textarea "i love traditional culture because it shows ưh"
type textarea "x"
type textarea "i love traditional culture because it shows ư"
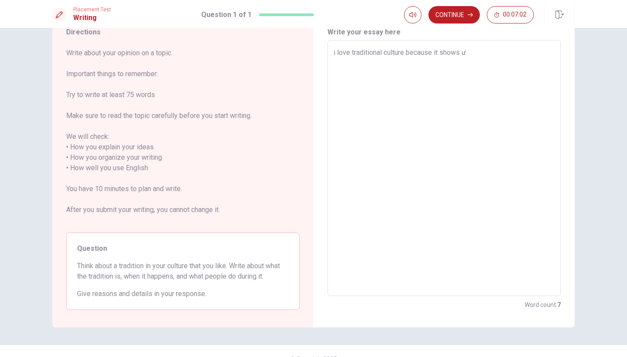
type textarea "x"
type textarea "i love traditional culture because it shows"
type textarea "x"
type textarea "i love traditional culture because it shows ư"
type textarea "x"
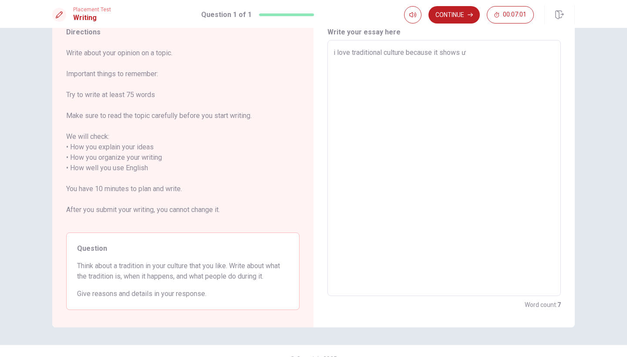
type textarea "i love traditional culture because it shows w"
type textarea "x"
type textarea "i love traditional culture because it shows wh"
type textarea "x"
type textarea "i love traditional culture because it shows who"
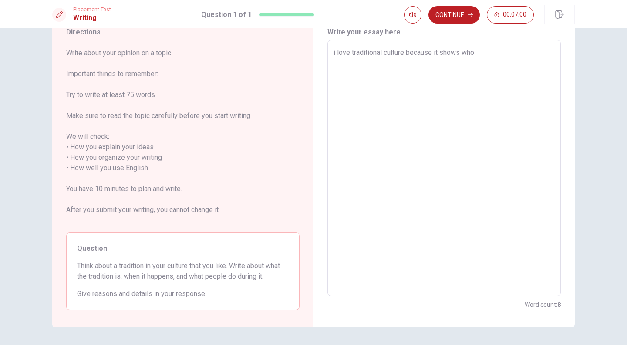
type textarea "x"
type textarea "i love traditional culture because it shows who"
type textarea "x"
type textarea "i love traditional culture because it shows who ư"
type textarea "x"
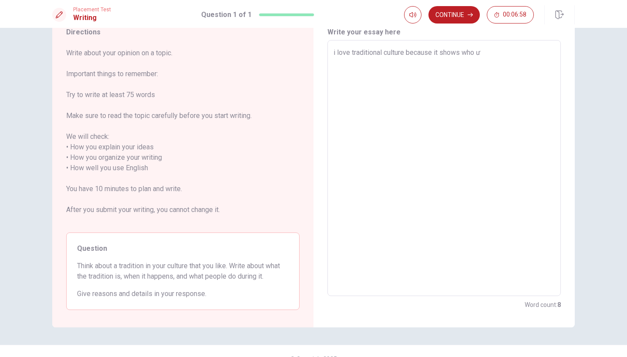
type textarea "i love traditional culture because it shows who ưe"
type textarea "x"
type textarea "i love traditional culture because it shows who ưe"
type textarea "x"
type textarea "i love traditional culture because it shows who ưe a"
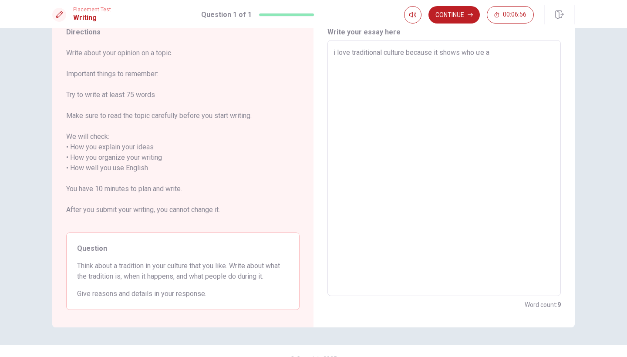
type textarea "x"
type textarea "i love traditional culture because it shows who ưe ả"
type textarea "x"
type textarea "i love traditional culture because it shows who ưe ảe"
type textarea "x"
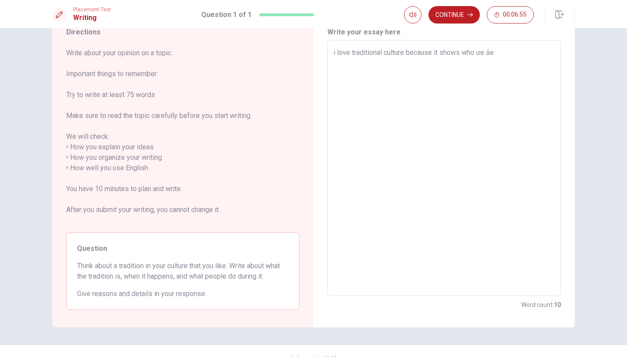
type textarea "i love traditional culture because it shows who ưe ả"
type textarea "x"
type textarea "i love traditional culture because it shows who ưe"
type textarea "x"
type textarea "i love traditional culture because it shows who ưe"
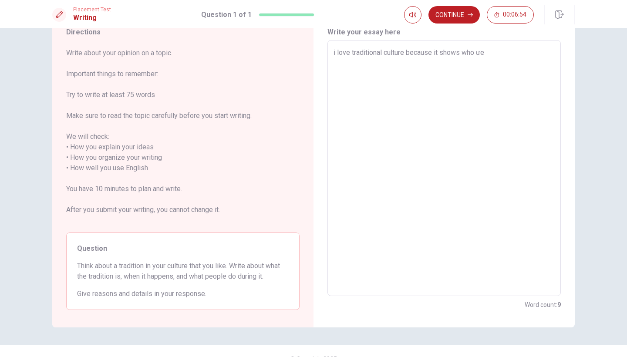
type textarea "x"
type textarea "i love traditional culture because it shows who ư"
type textarea "x"
type textarea "i love traditional culture because it shows who"
type textarea "x"
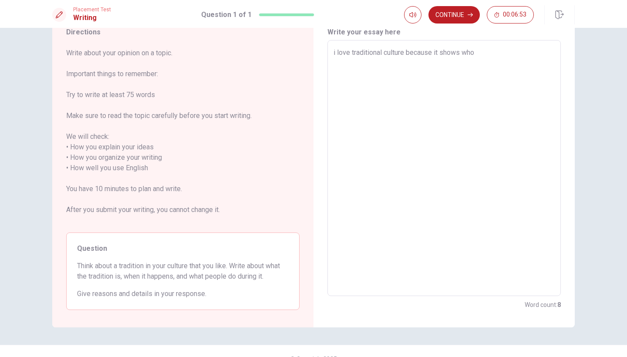
type textarea "i love traditional culture because it shows who ư"
type textarea "x"
type textarea "i love traditional culture because it shows who w"
type textarea "x"
type textarea "i love traditional culture because it shows who we"
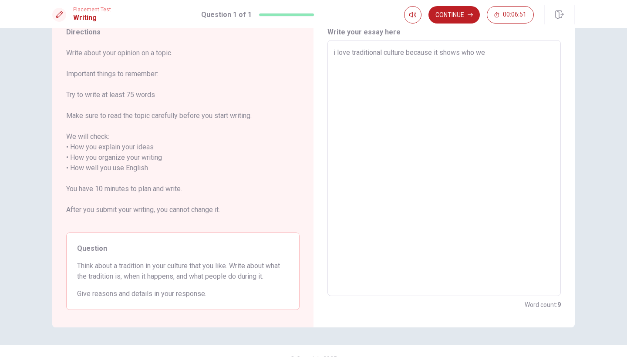
type textarea "x"
type textarea "i love traditional culture because it shows who we"
type textarea "x"
type textarea "i love traditional culture because it shows who we a"
type textarea "x"
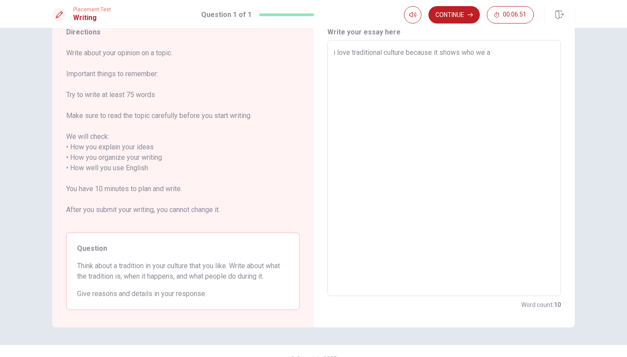
type textarea "i love traditional culture because it shows who we ả"
type textarea "x"
type textarea "i love traditional culture because it shows who we ar"
type textarea "x"
type textarea "i love traditional culture because it shows who we are"
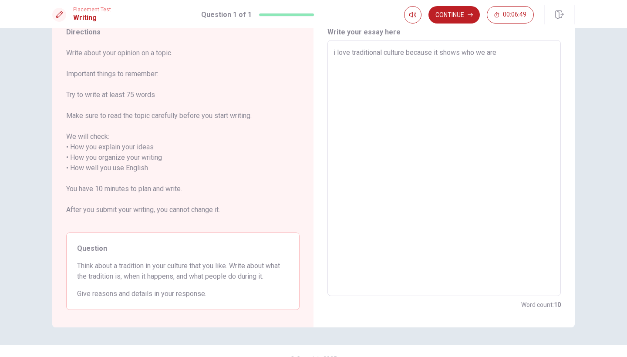
type textarea "x"
type textarea "i love traditional culture because it shows who we are"
type textarea "x"
type textarea "i love traditional culture because it shows who we are ."
type textarea "x"
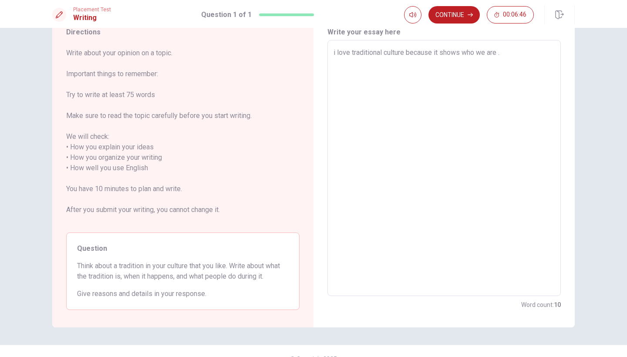
type textarea "i love traditional culture because it shows who we are .m"
type textarea "x"
type textarea "i love traditional culture because it shows who we are .my"
type textarea "x"
type textarea "i love traditional culture because it shows who we are .my"
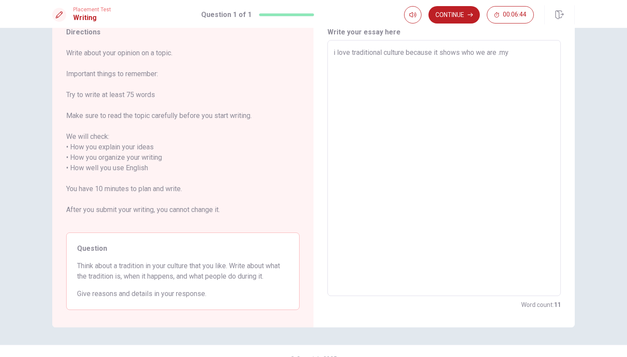
type textarea "x"
type textarea "i love traditional culture because it shows who we are .my f"
type textarea "x"
type textarea "i love traditional culture because it shows who we are .my fa"
type textarea "x"
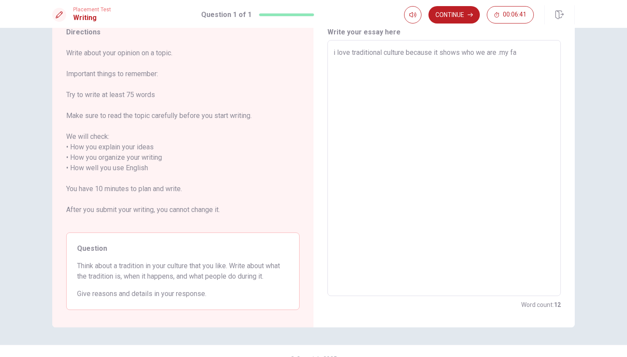
type textarea "i love traditional culture because it shows who we are .my fav"
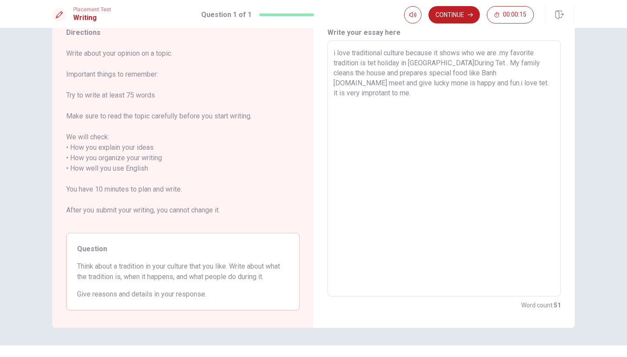
scroll to position [37, 0]
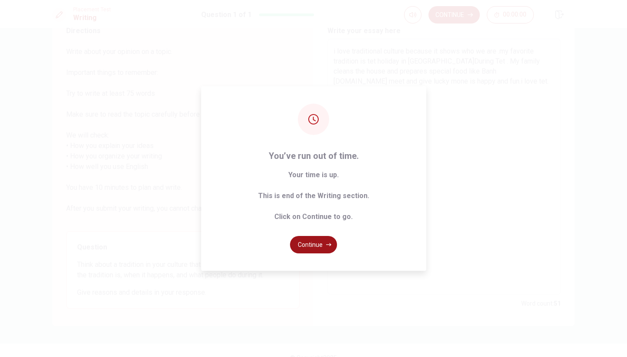
click at [320, 247] on button "Continue" at bounding box center [313, 244] width 47 height 17
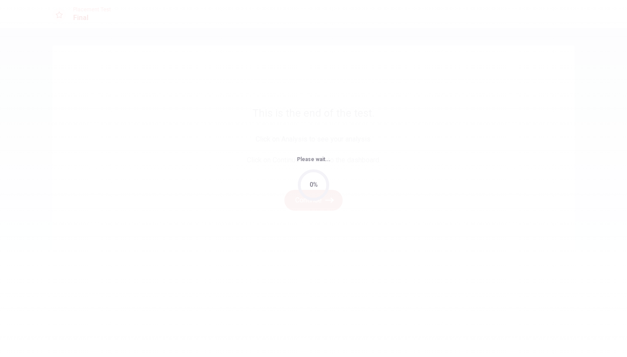
scroll to position [0, 0]
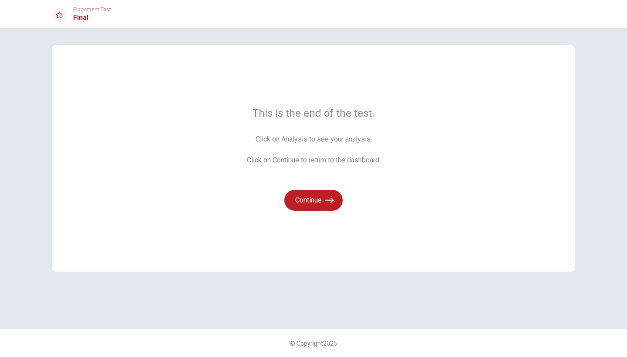
click at [322, 244] on div "This is the end of the test. Click on Analysis to see your analysis. Click on C…" at bounding box center [313, 158] width 523 height 227
click at [312, 205] on button "Continue" at bounding box center [313, 200] width 58 height 21
